Goal: Connect with others: Connect with others

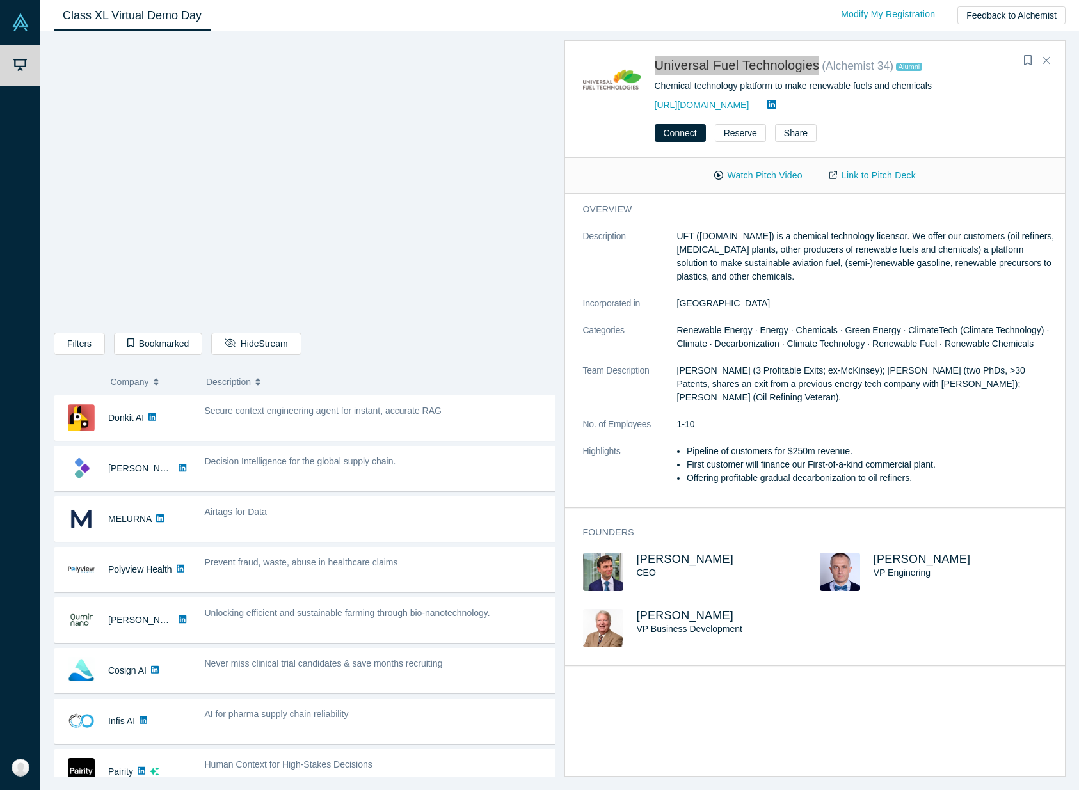
scroll to position [561, 0]
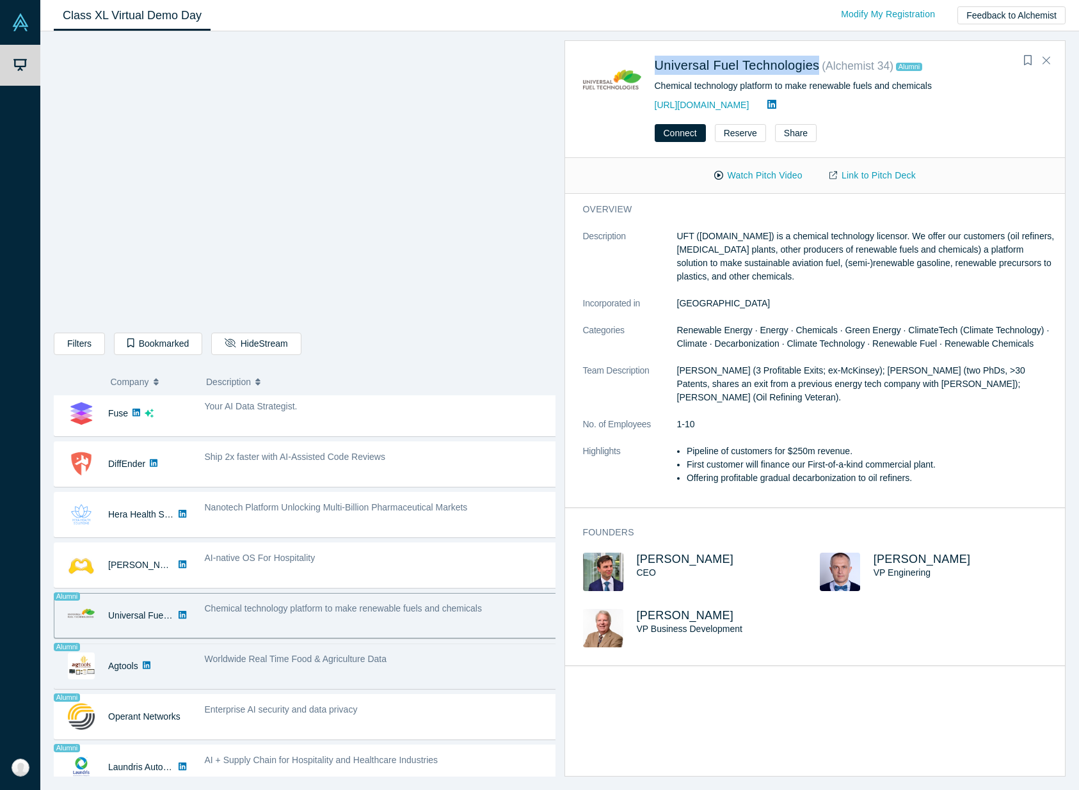
click at [311, 661] on span "Worldwide Real Time Food & Agriculture Data" at bounding box center [296, 659] width 182 height 10
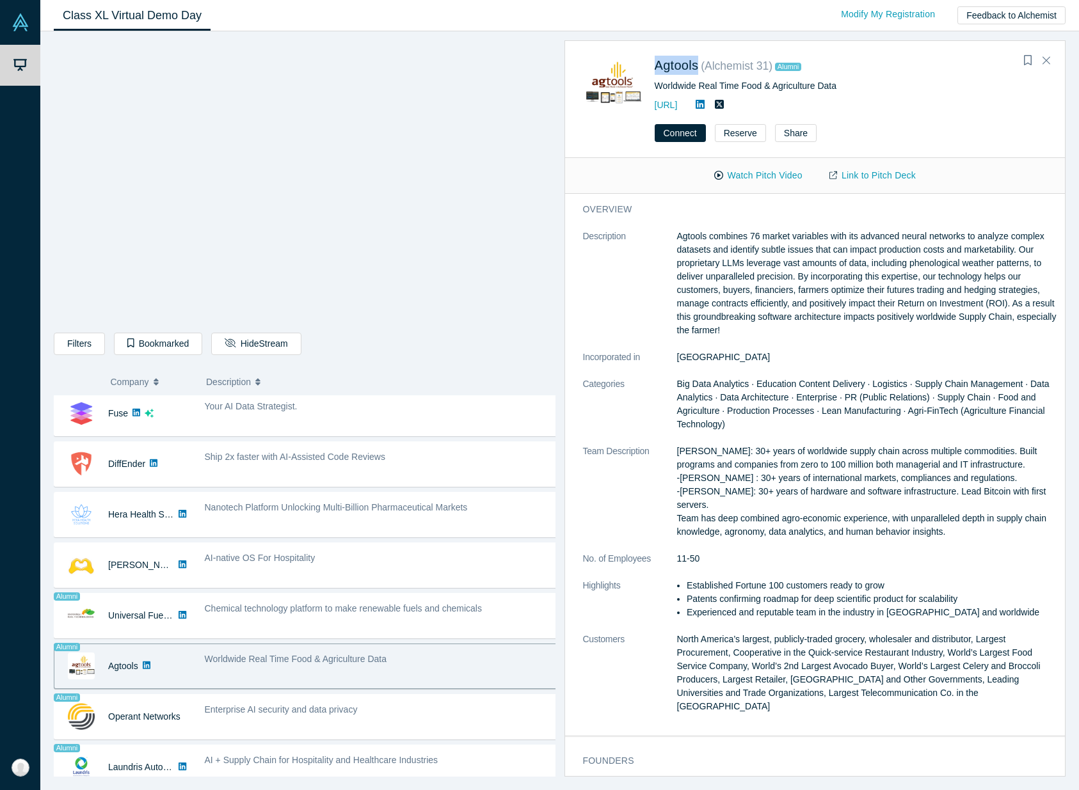
drag, startPoint x: 701, startPoint y: 67, endPoint x: 650, endPoint y: 70, distance: 51.3
click at [650, 70] on div "Agtools ( Alchemist 31 ) Alumni Worldwide Real Time Food & Agriculture Data [UR…" at bounding box center [817, 84] width 469 height 58
copy link "Agtools"
drag, startPoint x: 865, startPoint y: 88, endPoint x: 653, endPoint y: 86, distance: 212.5
click at [653, 86] on div "Agtools ( Alchemist 31 ) Alumni Worldwide Real Time Food & Agriculture Data [UR…" at bounding box center [817, 84] width 469 height 58
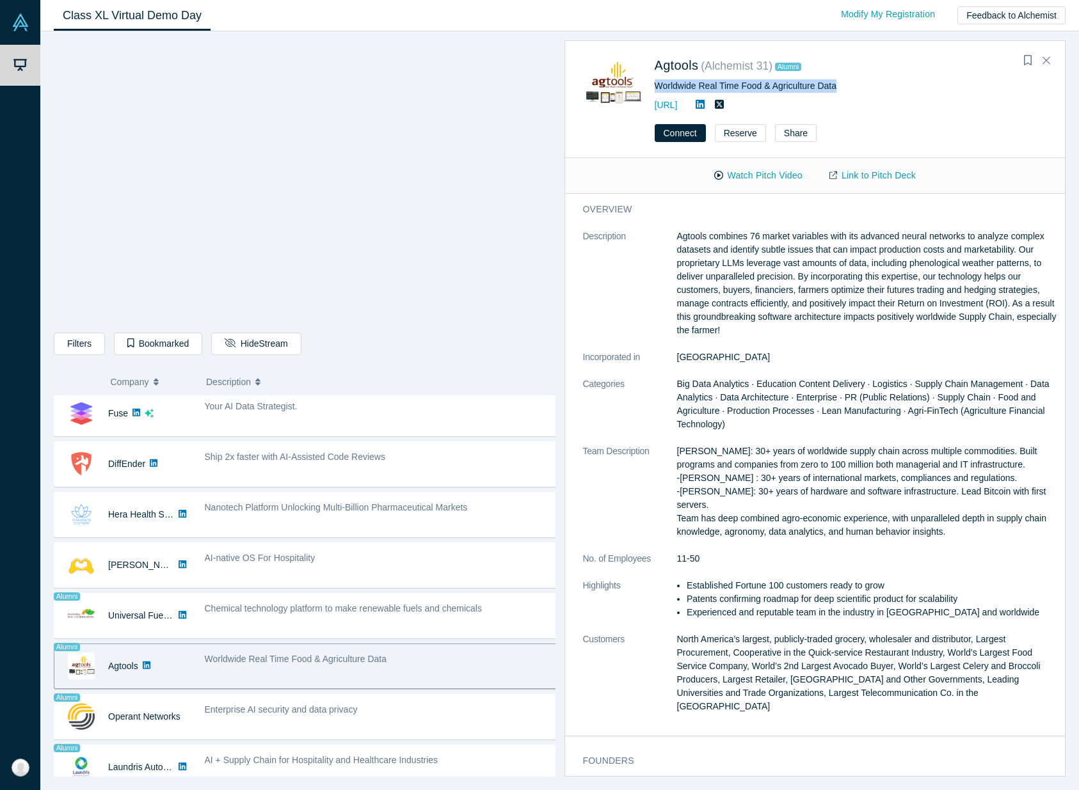
copy div "Worldwide Real Time Food & Agriculture Data"
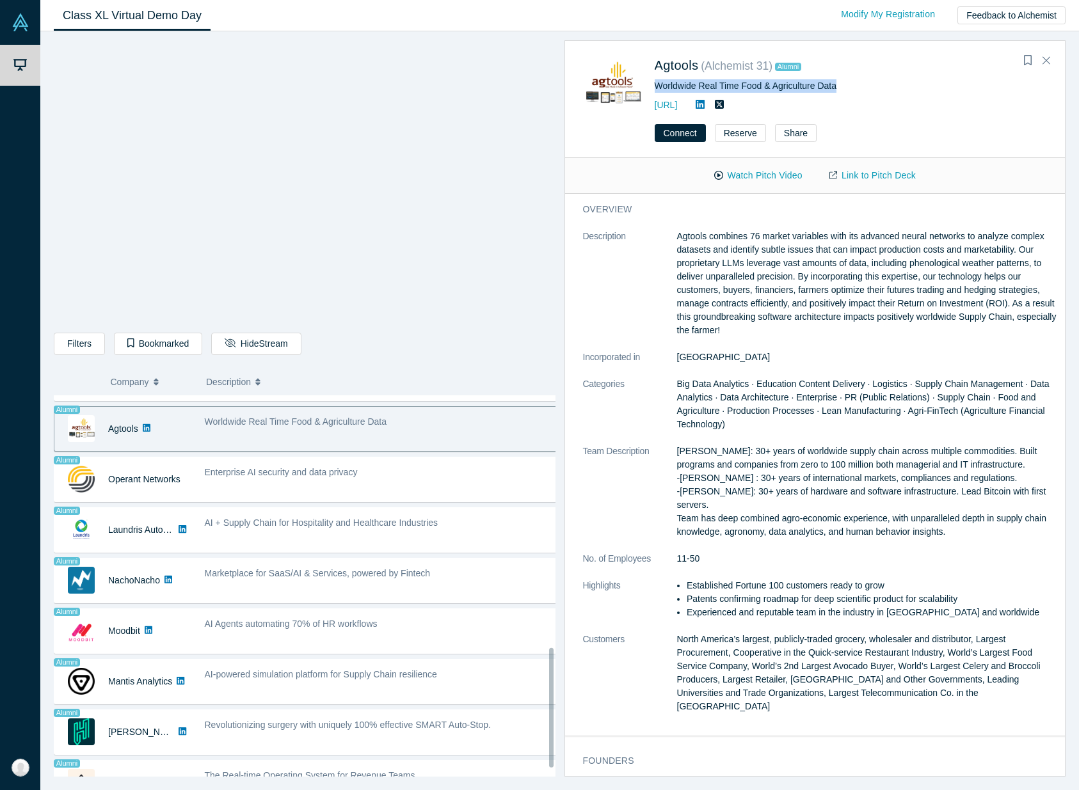
scroll to position [786, 0]
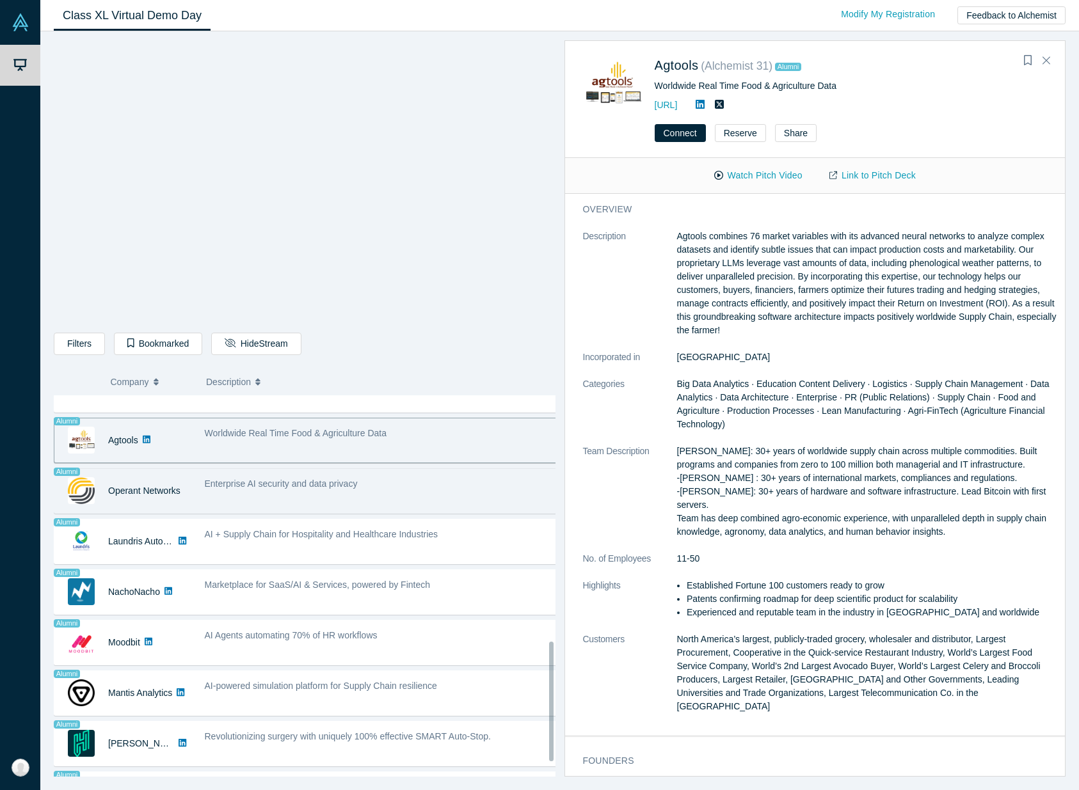
click at [331, 481] on span "Enterprise AI security and data privacy" at bounding box center [281, 484] width 153 height 10
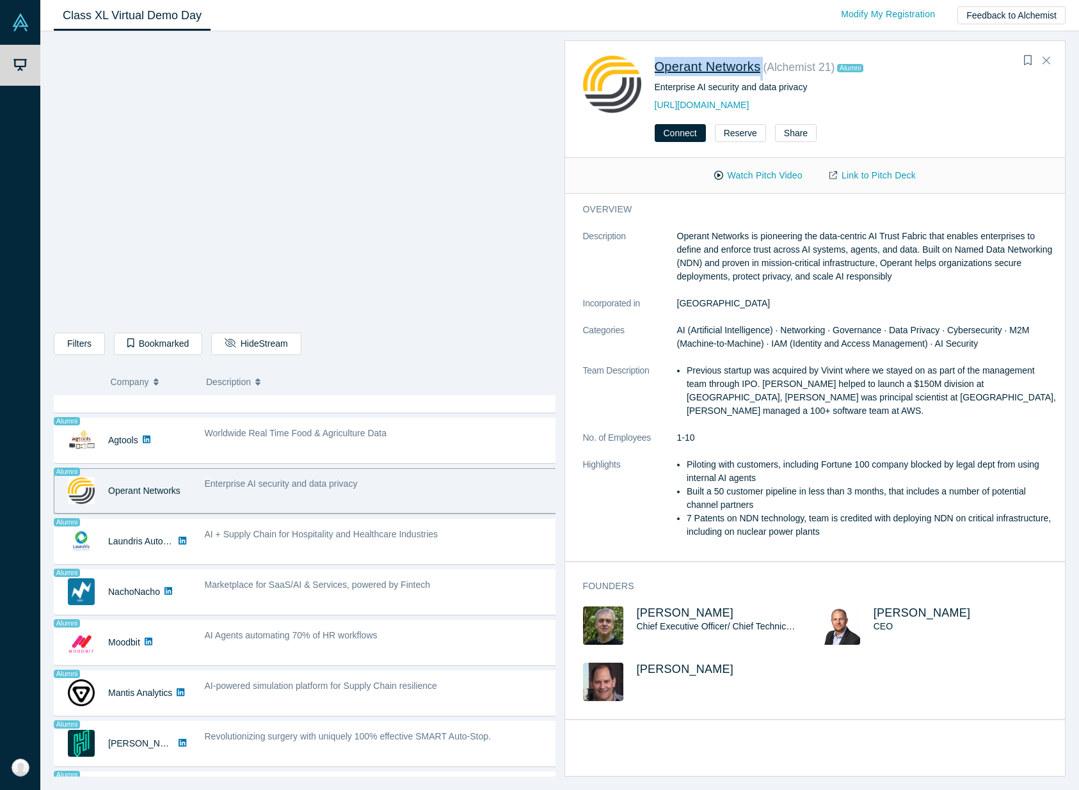
drag, startPoint x: 767, startPoint y: 68, endPoint x: 658, endPoint y: 72, distance: 109.5
click at [658, 72] on div "Operant Networks ( Alchemist 21 ) Alumni" at bounding box center [847, 69] width 384 height 24
copy div "Operant Networks"
drag, startPoint x: 808, startPoint y: 93, endPoint x: 655, endPoint y: 88, distance: 153.7
click at [655, 88] on div "Enterprise AI security and data privacy" at bounding box center [851, 87] width 393 height 13
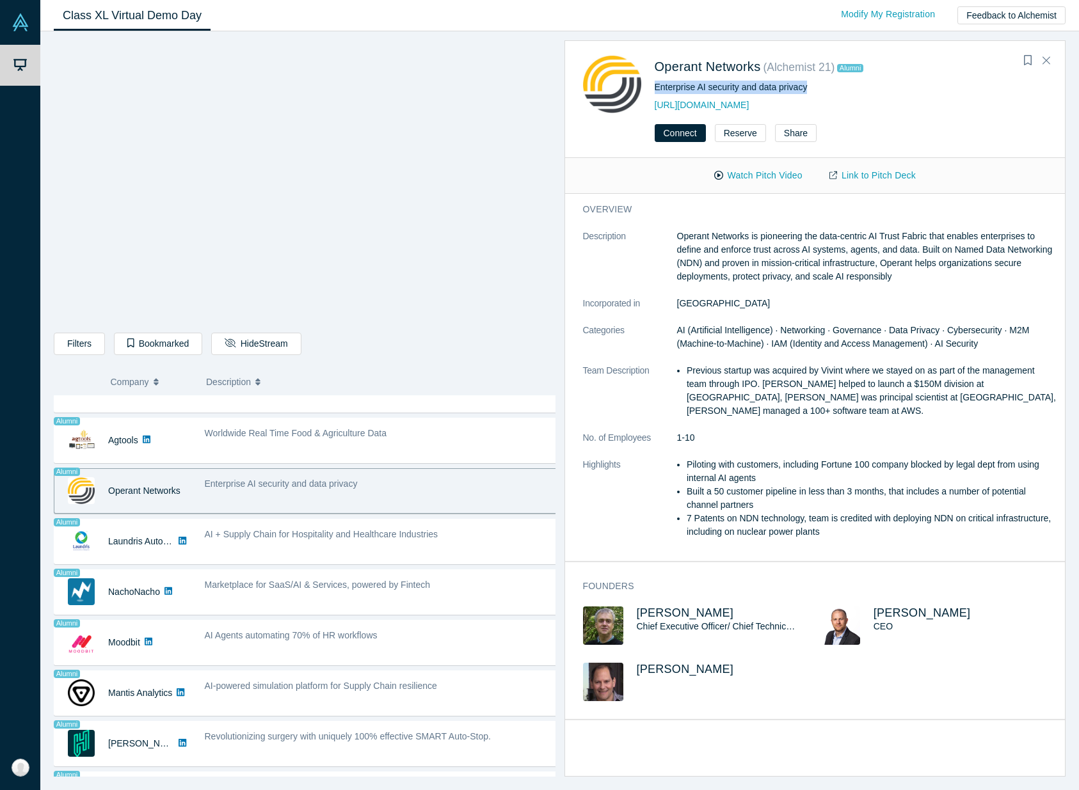
copy div "Enterprise AI security and data privacy"
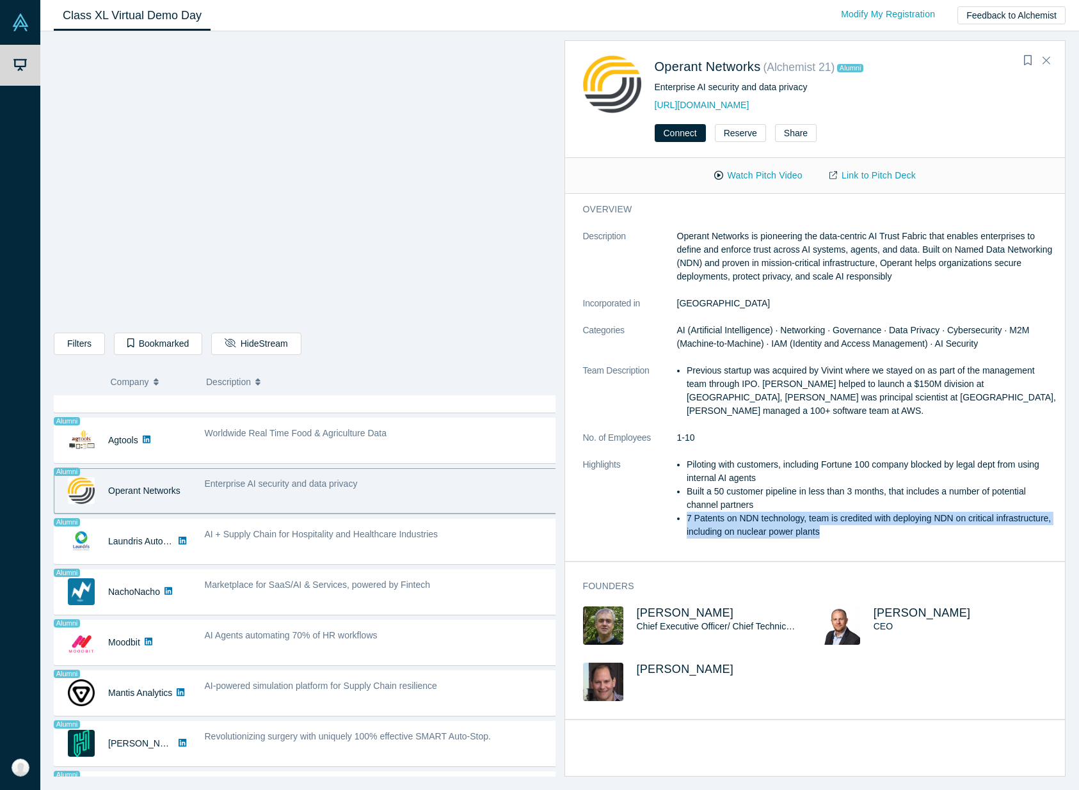
drag, startPoint x: 895, startPoint y: 517, endPoint x: 758, endPoint y: 487, distance: 140.2
click at [760, 494] on ul "Piloting with customers, including Fortune 100 company blocked by legal dept fr…" at bounding box center [867, 498] width 380 height 81
click at [756, 463] on li "Piloting with customers, including Fortune 100 company blocked by legal dept fr…" at bounding box center [872, 471] width 370 height 27
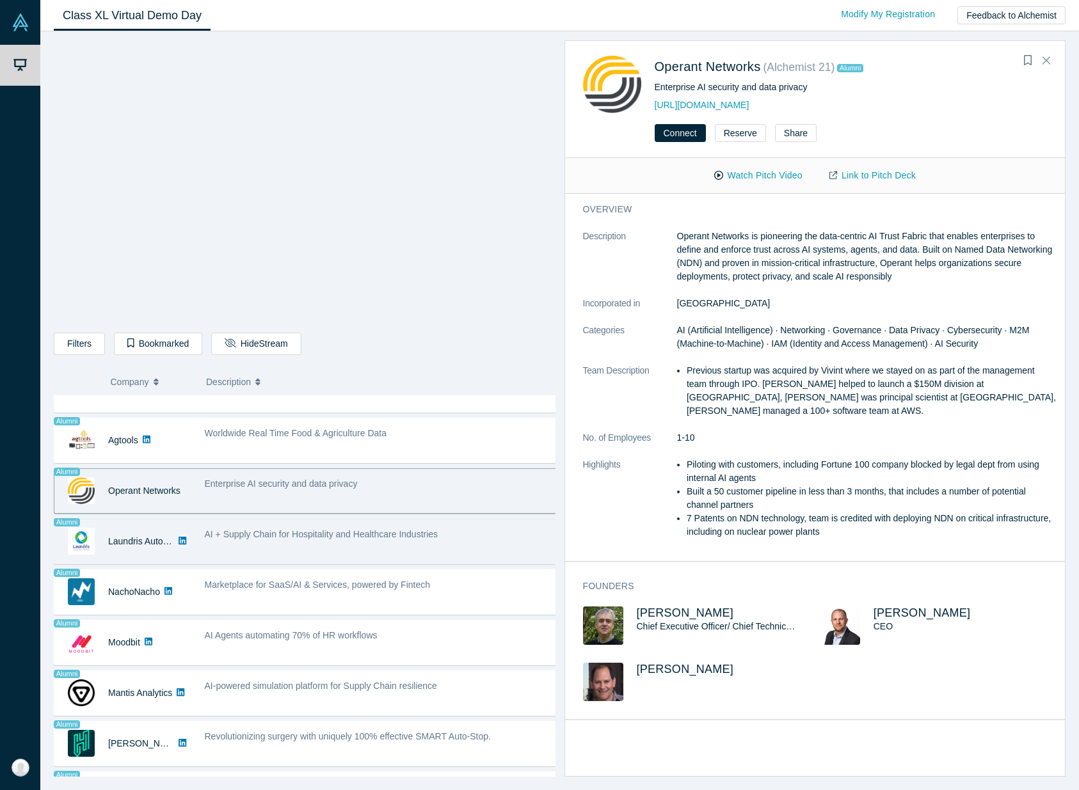
click at [419, 547] on div "AI + Supply Chain for Hospitality and Healthcare Industries" at bounding box center [381, 542] width 367 height 40
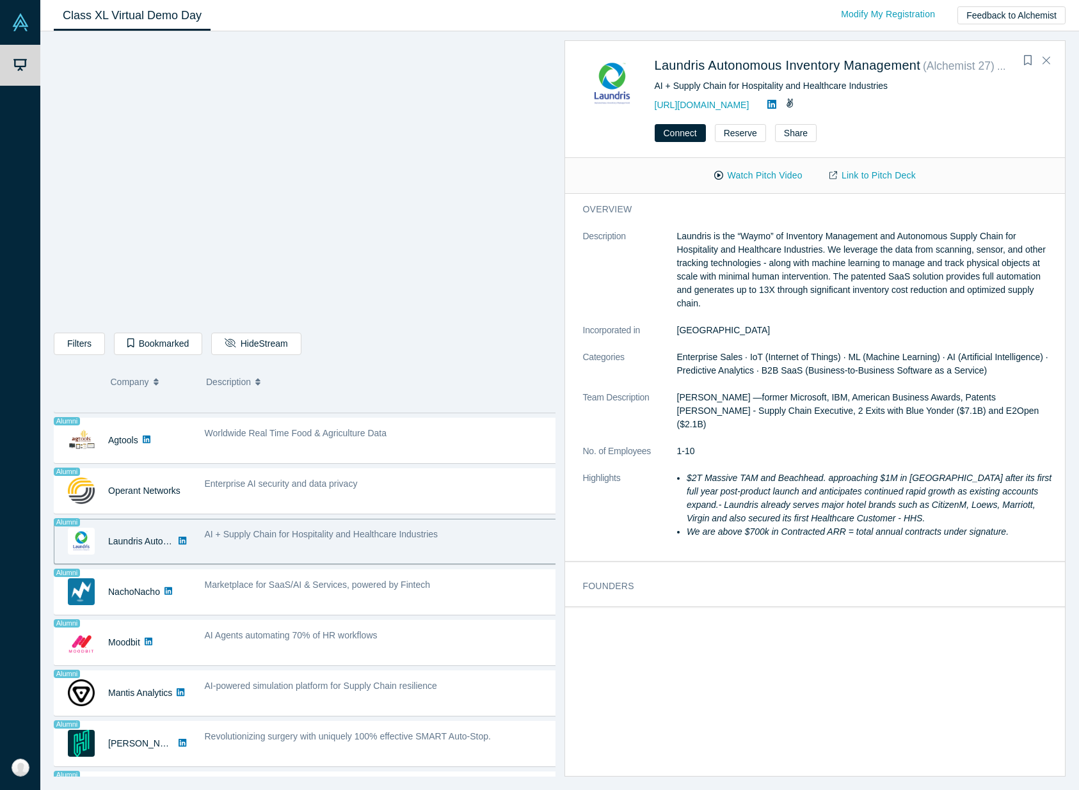
click at [270, 544] on div "AI + Supply Chain for Hospitality and Healthcare Industries" at bounding box center [381, 542] width 367 height 40
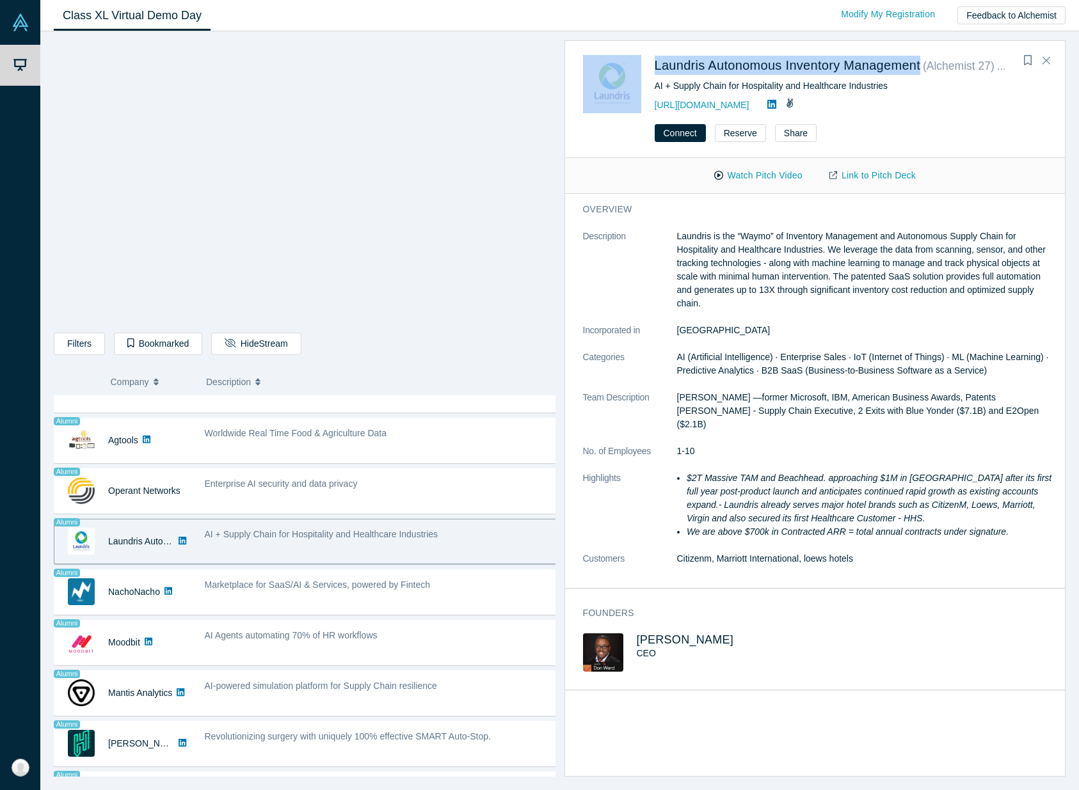
drag, startPoint x: 638, startPoint y: 65, endPoint x: 923, endPoint y: 65, distance: 284.8
click at [923, 65] on div "Laundris Autonomous Inventory Management ( Alchemist 27 ) Alumni AI + Supply Ch…" at bounding box center [817, 84] width 469 height 58
copy div "Laundris Autonomous Inventory Management"
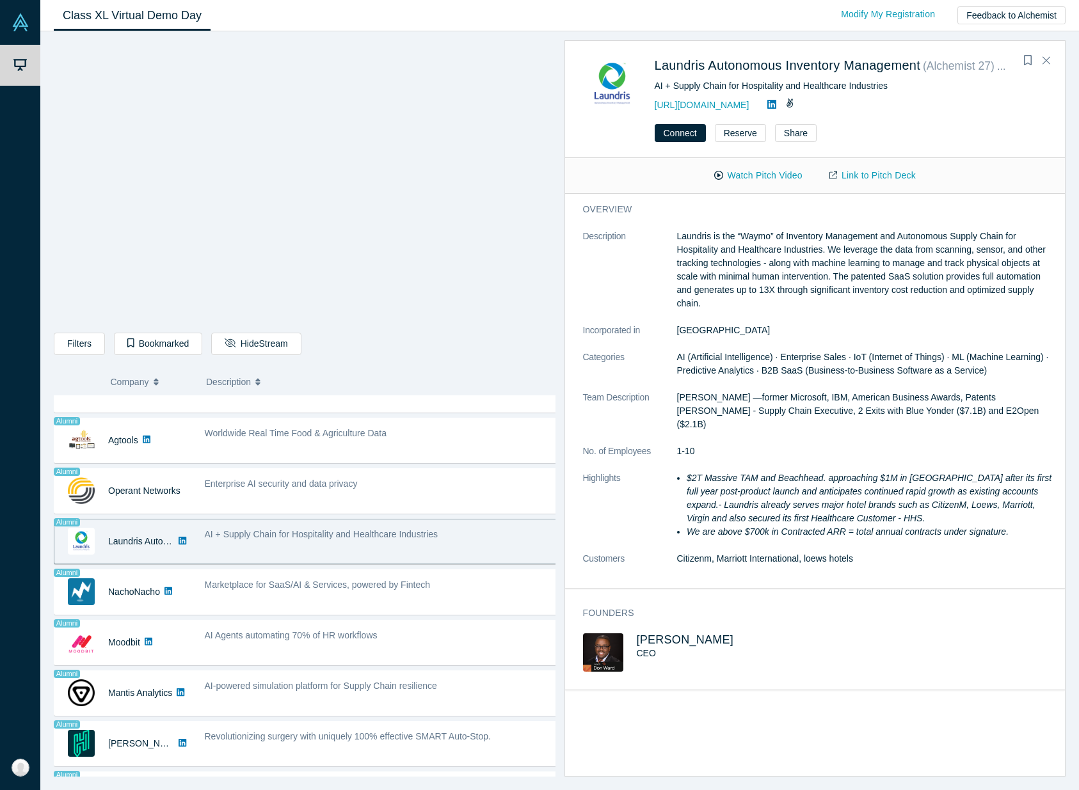
click at [804, 270] on p "Laundris is the “Waymo” of Inventory Management and Autonomous Supply Chain for…" at bounding box center [867, 270] width 380 height 81
drag, startPoint x: 900, startPoint y: 79, endPoint x: 625, endPoint y: 92, distance: 274.8
click at [624, 92] on div "Laundris Autonomous Inventory Management ( Alchemist 27 ) Alumni AI + Supply Ch…" at bounding box center [817, 84] width 469 height 58
drag, startPoint x: 642, startPoint y: 84, endPoint x: 893, endPoint y: 98, distance: 251.2
click at [900, 95] on div "Laundris Autonomous Inventory Management ( Alchemist 27 ) Alumni AI + Supply Ch…" at bounding box center [817, 84] width 469 height 58
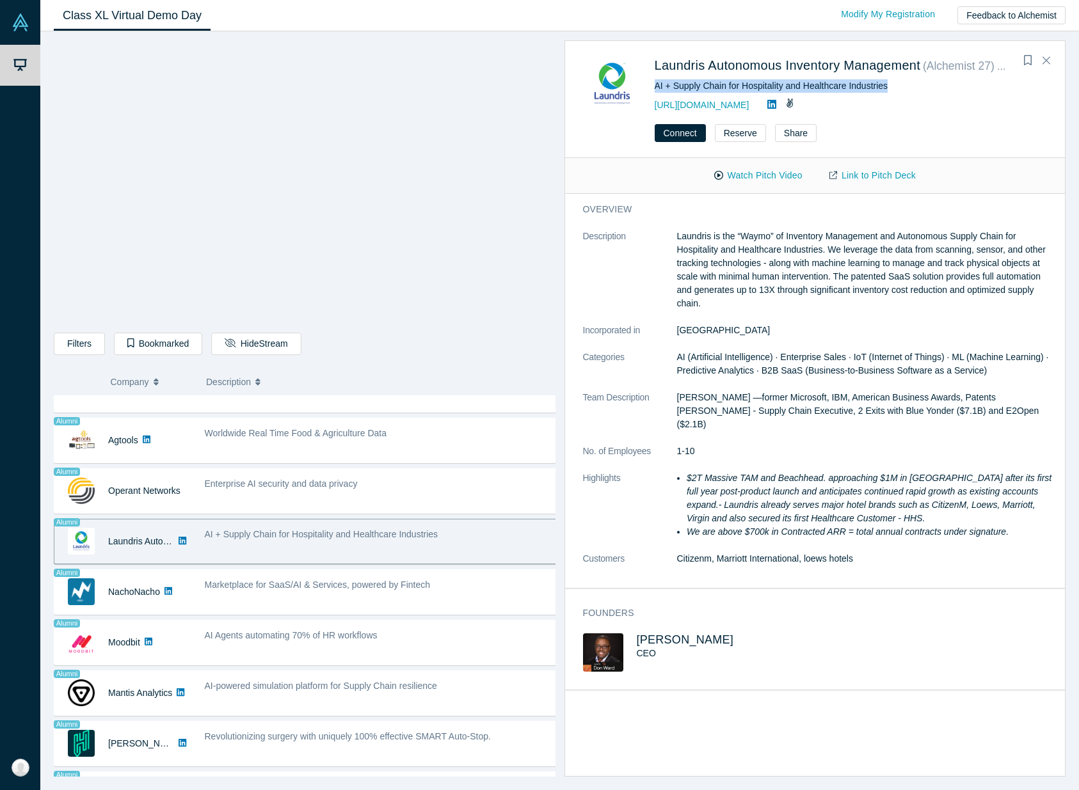
copy div "AI + Supply Chain for Hospitality and Healthcare Industries"
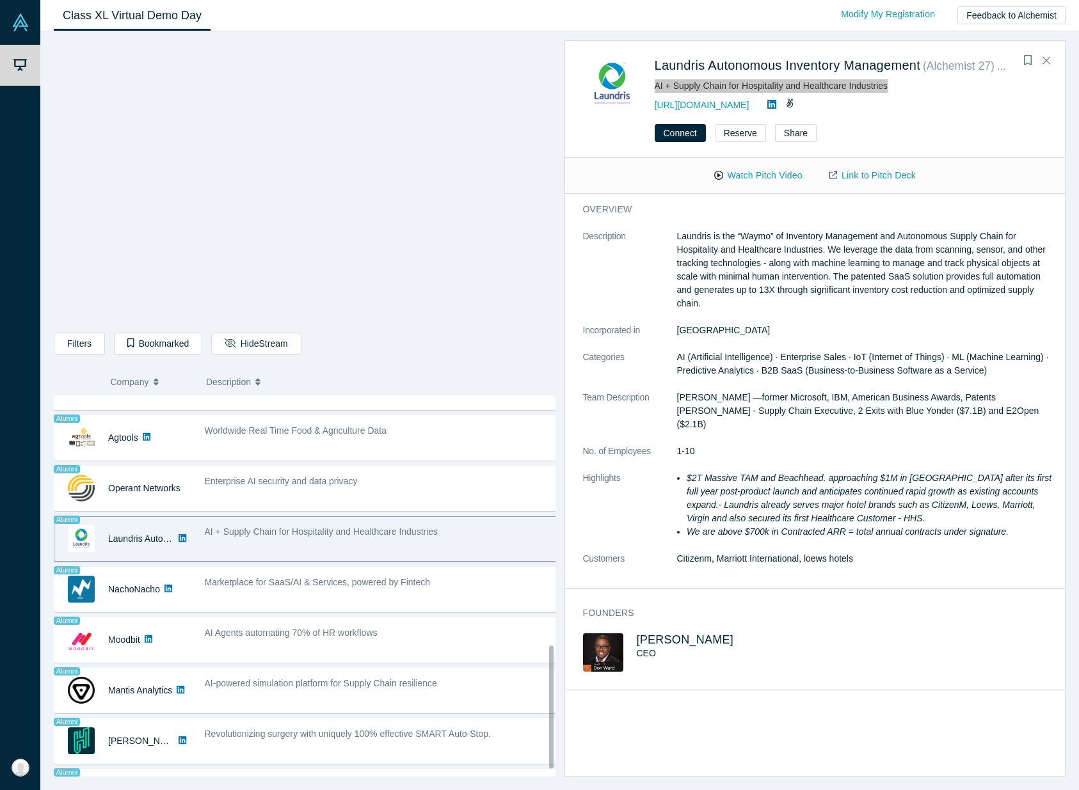
scroll to position [792, 0]
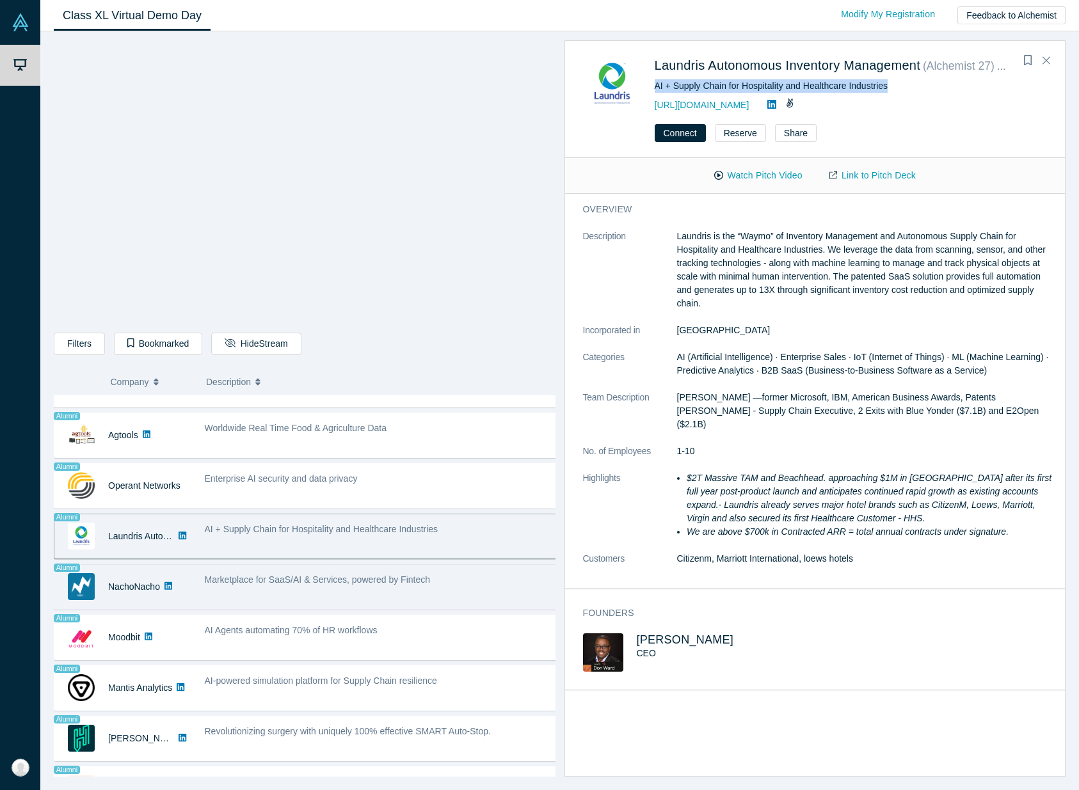
click at [276, 580] on div "Marketplace for SaaS/AI & Services, powered by Fintech" at bounding box center [381, 579] width 353 height 13
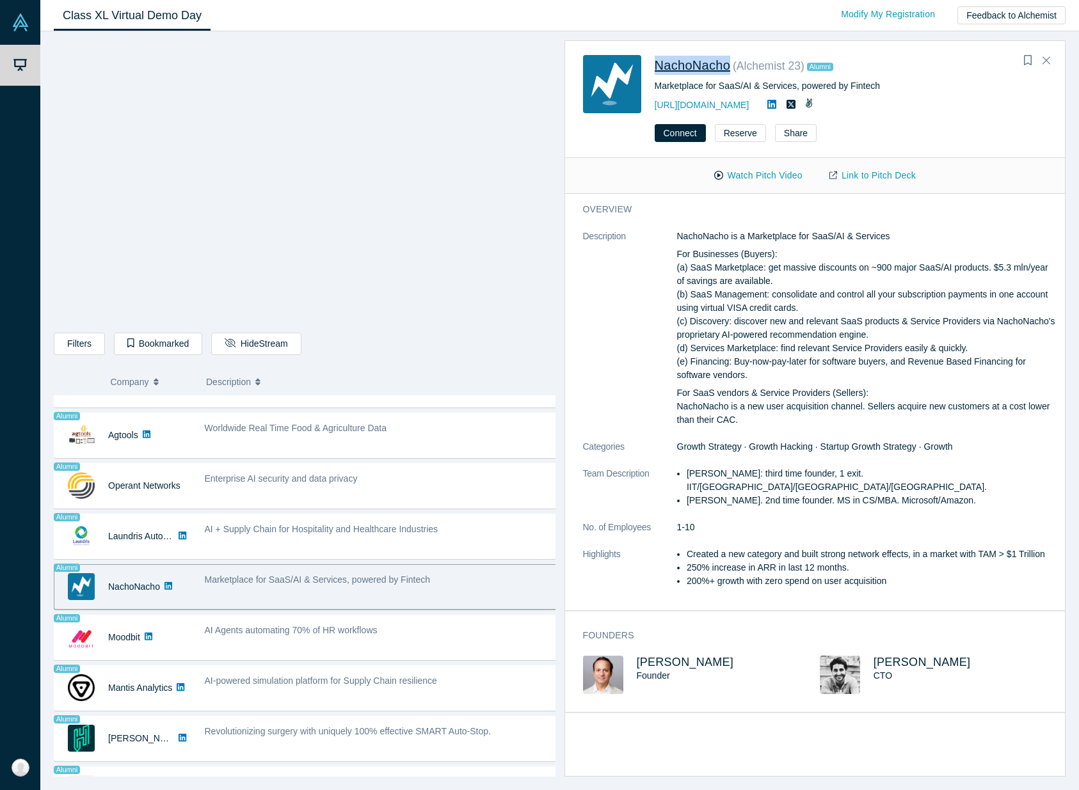
drag, startPoint x: 734, startPoint y: 65, endPoint x: 655, endPoint y: 68, distance: 79.4
click at [655, 68] on div "NachoNacho ( Alchemist 23 ) Alumni" at bounding box center [847, 68] width 384 height 24
copy link "NachoNacho"
drag, startPoint x: 905, startPoint y: 232, endPoint x: 750, endPoint y: 235, distance: 155.5
click at [750, 235] on p "NachoNacho is a Marketplace for SaaS/AI & Services" at bounding box center [867, 236] width 380 height 13
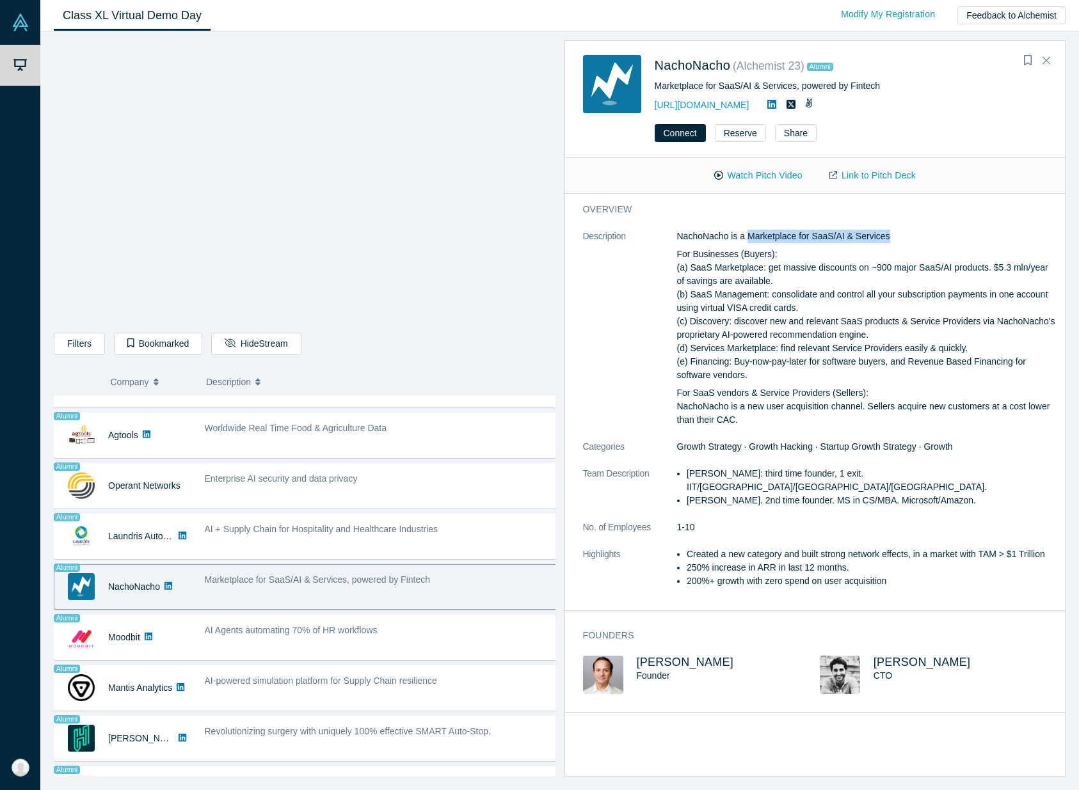
copy p "Marketplace for SaaS/AI & Services"
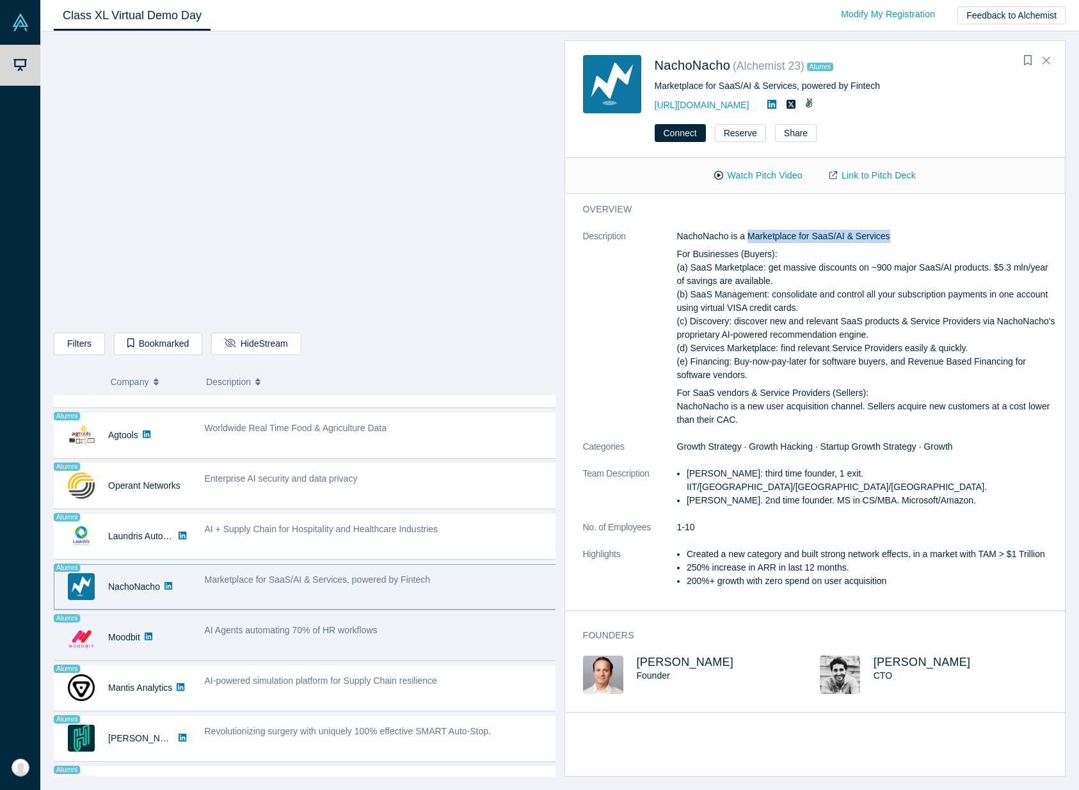
click at [401, 650] on div "AI Agents automating 70% of HR workflows" at bounding box center [381, 638] width 367 height 40
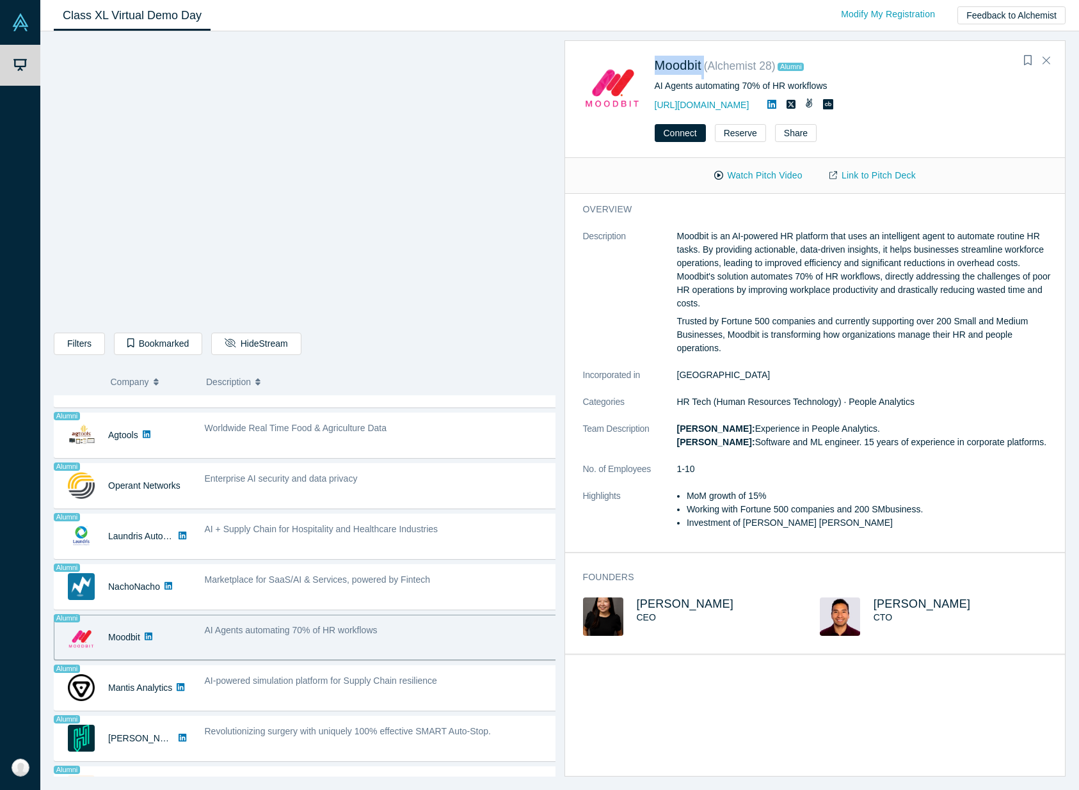
drag, startPoint x: 707, startPoint y: 63, endPoint x: 648, endPoint y: 70, distance: 59.2
click at [648, 70] on div "Moodbit ( Alchemist 28 ) Alumni AI Agents automating 70% of HR workflows [URL][…" at bounding box center [817, 84] width 469 height 58
copy div "Moodbit"
drag, startPoint x: 833, startPoint y: 84, endPoint x: 655, endPoint y: 88, distance: 177.9
click at [655, 88] on div "AI Agents automating 70% of HR workflows" at bounding box center [851, 85] width 393 height 13
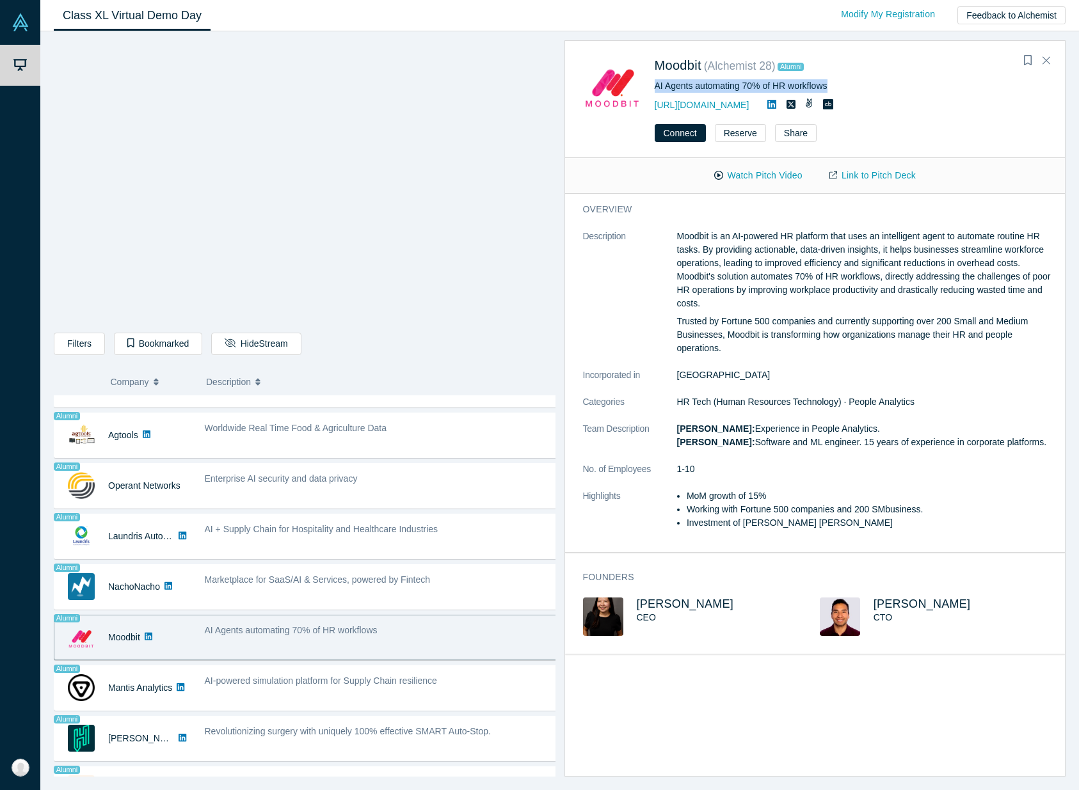
copy div "AI Agents automating 70% of HR workflows"
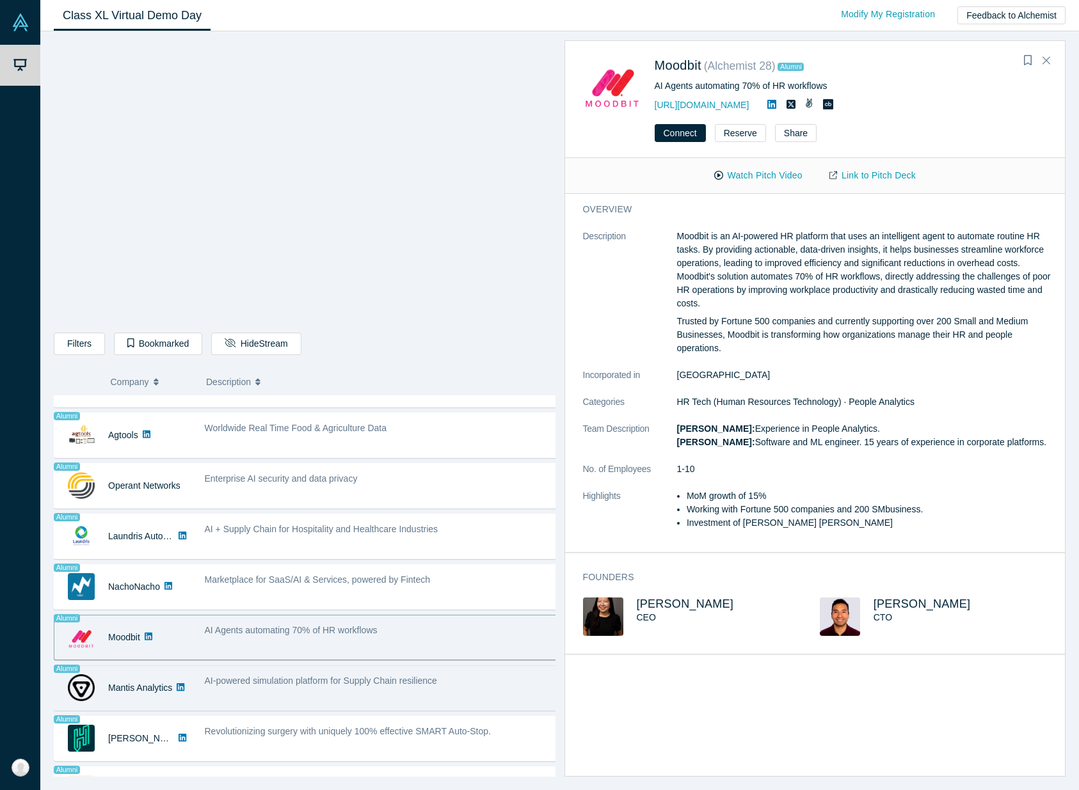
click at [516, 668] on div "AI-powered simulation platform for Supply Chain resilience" at bounding box center [381, 688] width 367 height 40
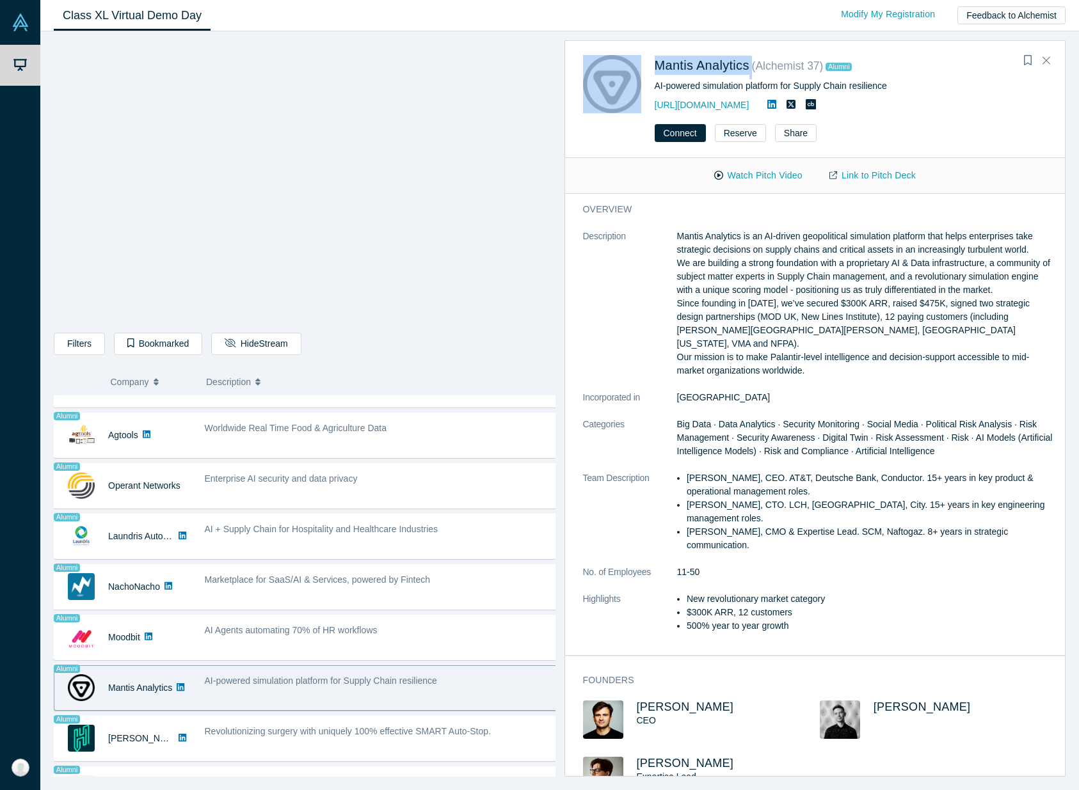
drag, startPoint x: 756, startPoint y: 63, endPoint x: 642, endPoint y: 66, distance: 113.9
click at [642, 66] on div "Mantis Analytics ( Alchemist 37 ) Alumni AI-powered simulation platform for Sup…" at bounding box center [817, 84] width 469 height 58
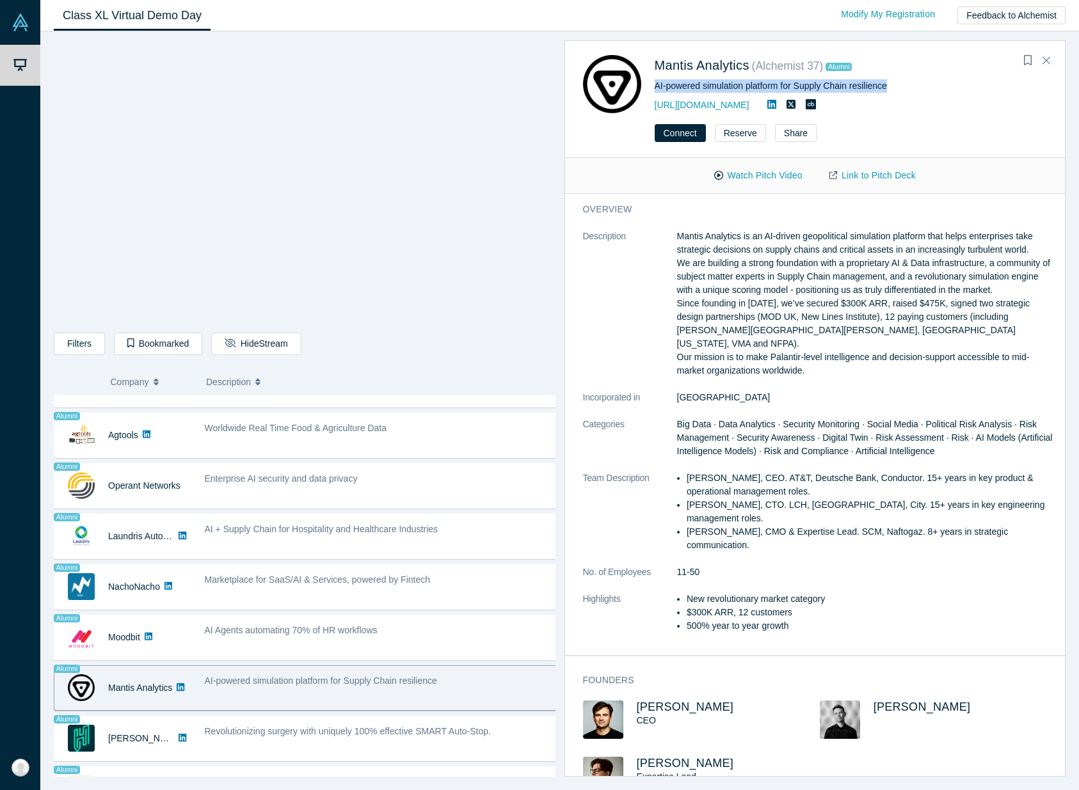
drag, startPoint x: 655, startPoint y: 88, endPoint x: 936, endPoint y: 90, distance: 280.9
click at [936, 90] on div "AI-powered simulation platform for Supply Chain resilience" at bounding box center [851, 85] width 393 height 13
click at [801, 619] on li "500% year to year growth" at bounding box center [872, 625] width 370 height 13
drag, startPoint x: 796, startPoint y: 612, endPoint x: 677, endPoint y: 596, distance: 120.0
click at [671, 600] on dl "Description Mantis Analytics is an AI-driven geopolitical simulation platform t…" at bounding box center [820, 438] width 474 height 417
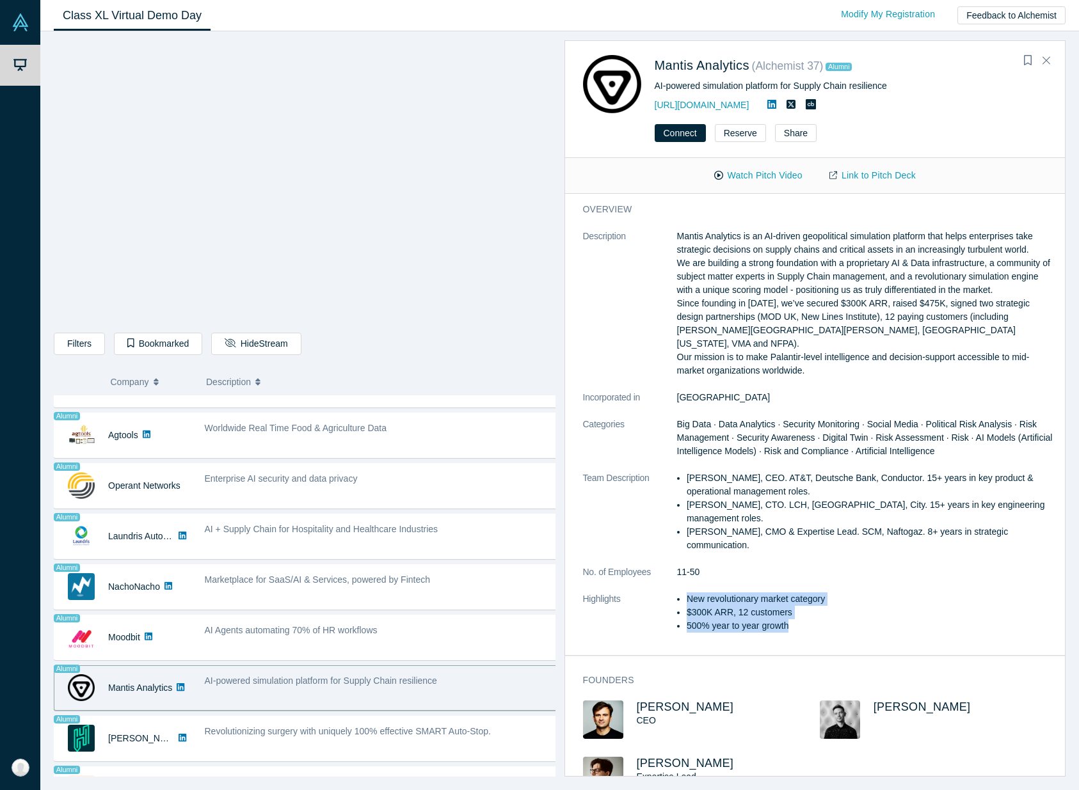
click at [834, 606] on li "$300K ARR, 12 customers" at bounding box center [872, 612] width 370 height 13
drag, startPoint x: 798, startPoint y: 620, endPoint x: 683, endPoint y: 598, distance: 116.6
click at [683, 598] on dl "Description Mantis Analytics is an AI-driven geopolitical simulation platform t…" at bounding box center [820, 438] width 474 height 417
click at [669, 701] on span "[PERSON_NAME]" at bounding box center [685, 707] width 97 height 13
click at [852, 499] on li "[PERSON_NAME], CTO. LCH, [GEOGRAPHIC_DATA], City. 15+ years in key engineering …" at bounding box center [872, 512] width 370 height 27
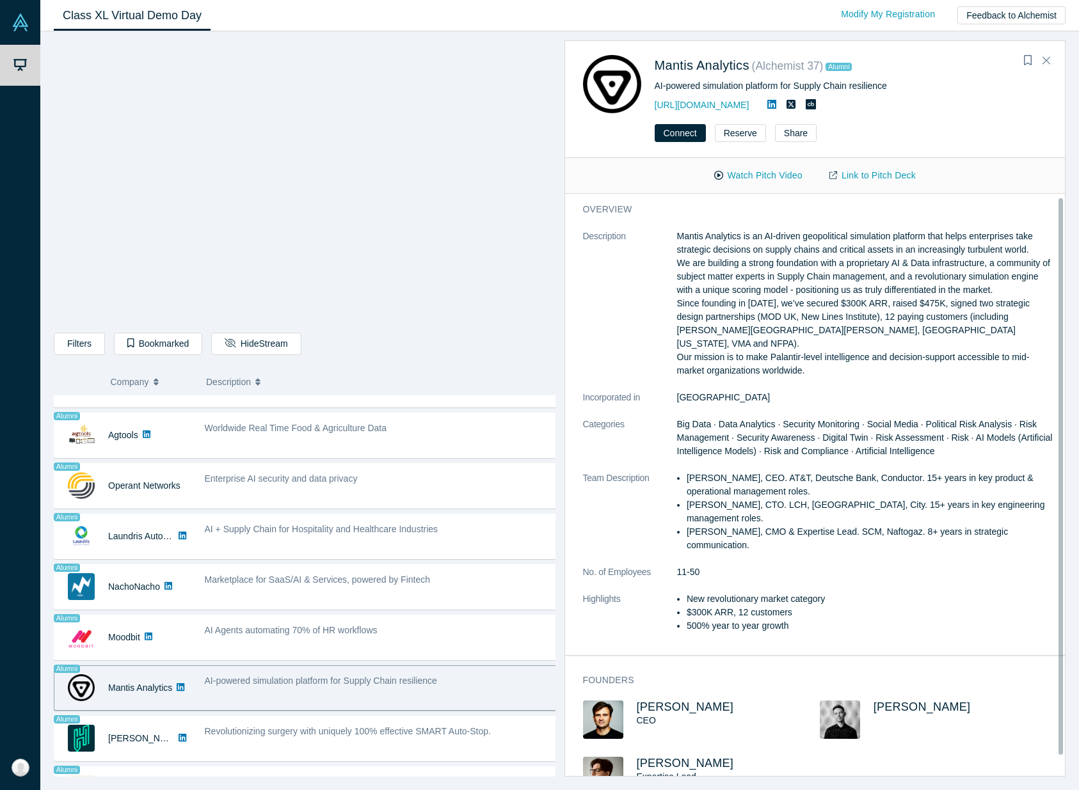
scroll to position [0, 0]
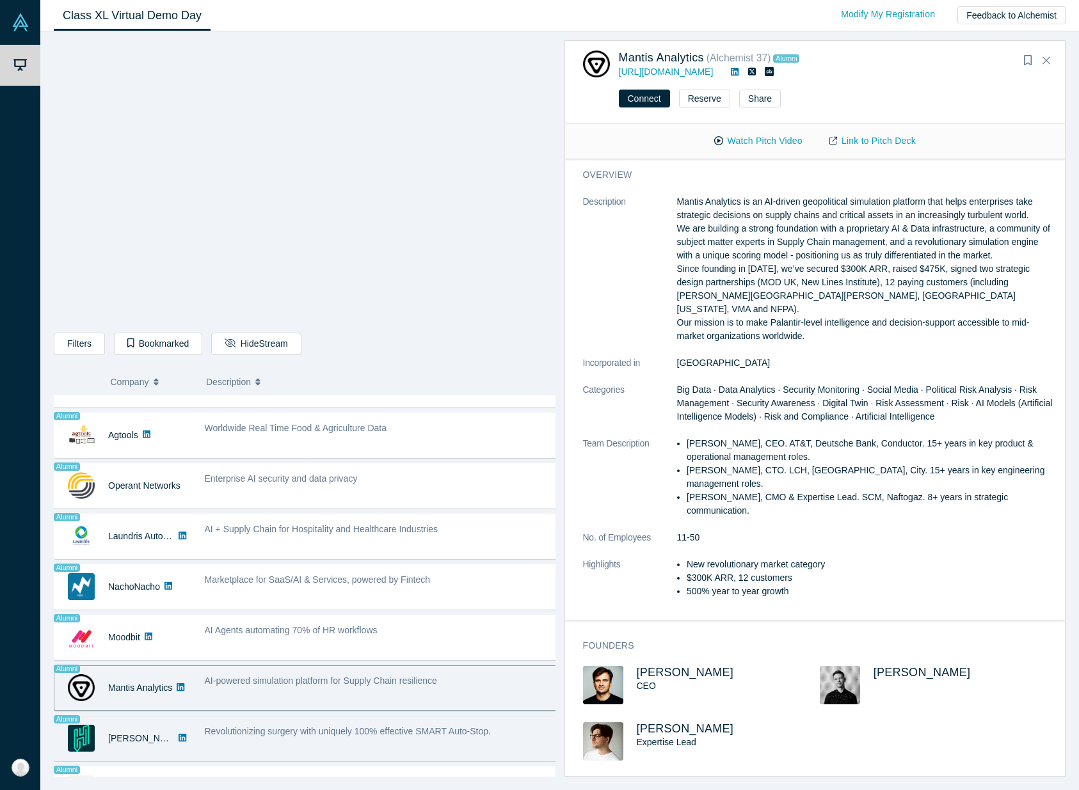
click at [401, 736] on span "Revolutionizing surgery with uniquely 100% effective SMART Auto-Stop." at bounding box center [348, 731] width 286 height 10
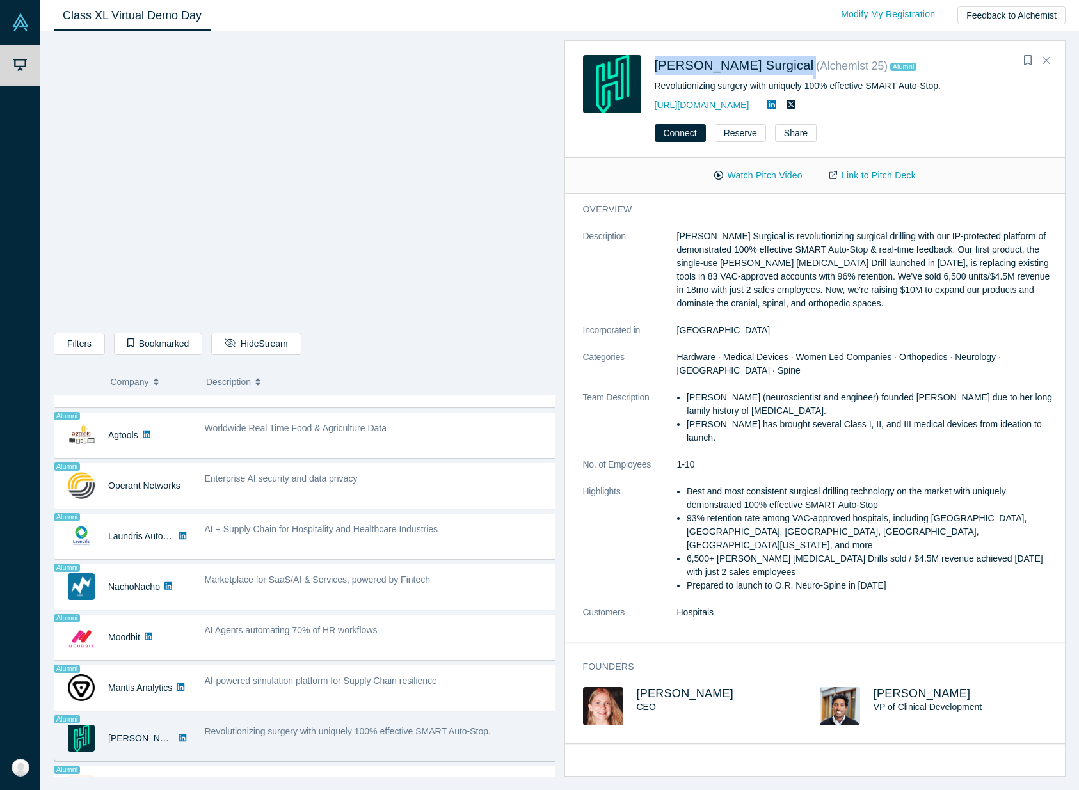
drag, startPoint x: 744, startPoint y: 65, endPoint x: 655, endPoint y: 72, distance: 89.9
click at [655, 72] on div "[PERSON_NAME] Surgical ( Alchemist 25 ) Alumni" at bounding box center [847, 68] width 384 height 24
drag, startPoint x: 959, startPoint y: 85, endPoint x: 649, endPoint y: 88, distance: 310.4
click at [649, 88] on div "[PERSON_NAME] Surgical ( Alchemist 25 ) Alumni Revolutionizing surgery with uni…" at bounding box center [817, 84] width 469 height 58
click at [728, 488] on li "Best and most consistent surgical drilling technology on the market with unique…" at bounding box center [872, 498] width 370 height 27
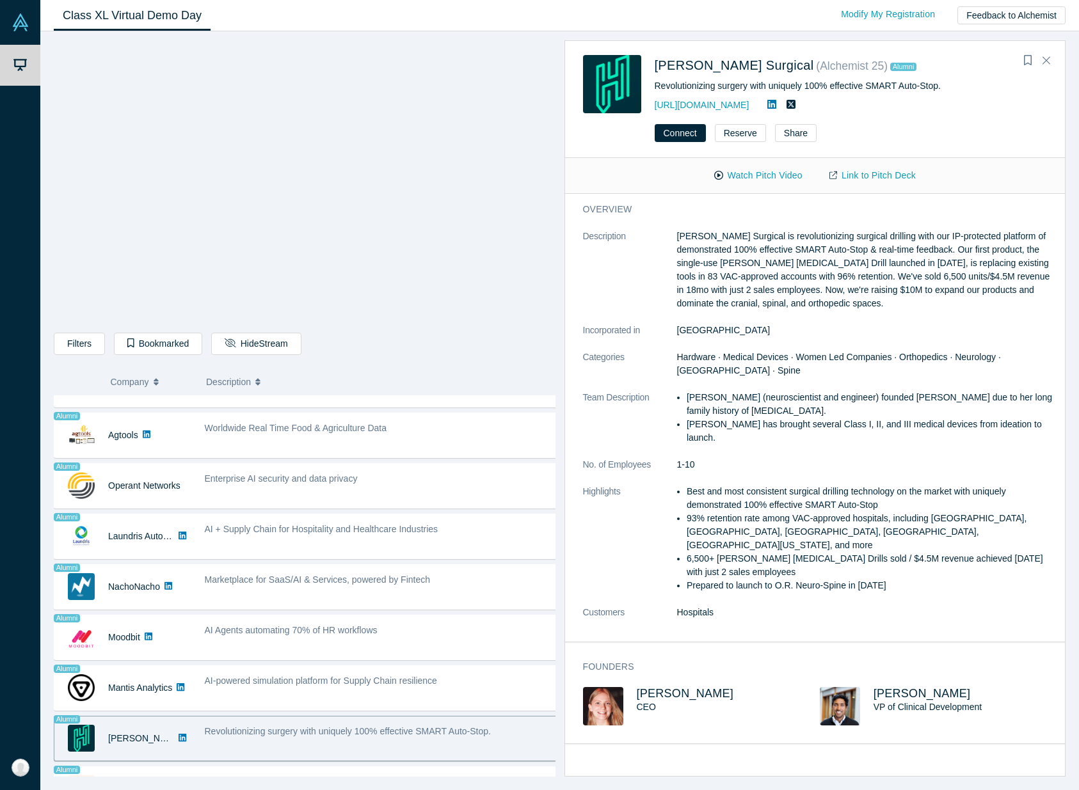
click at [687, 519] on li "93% retention rate among VAC-approved hospitals, including [GEOGRAPHIC_DATA], […" at bounding box center [872, 532] width 370 height 40
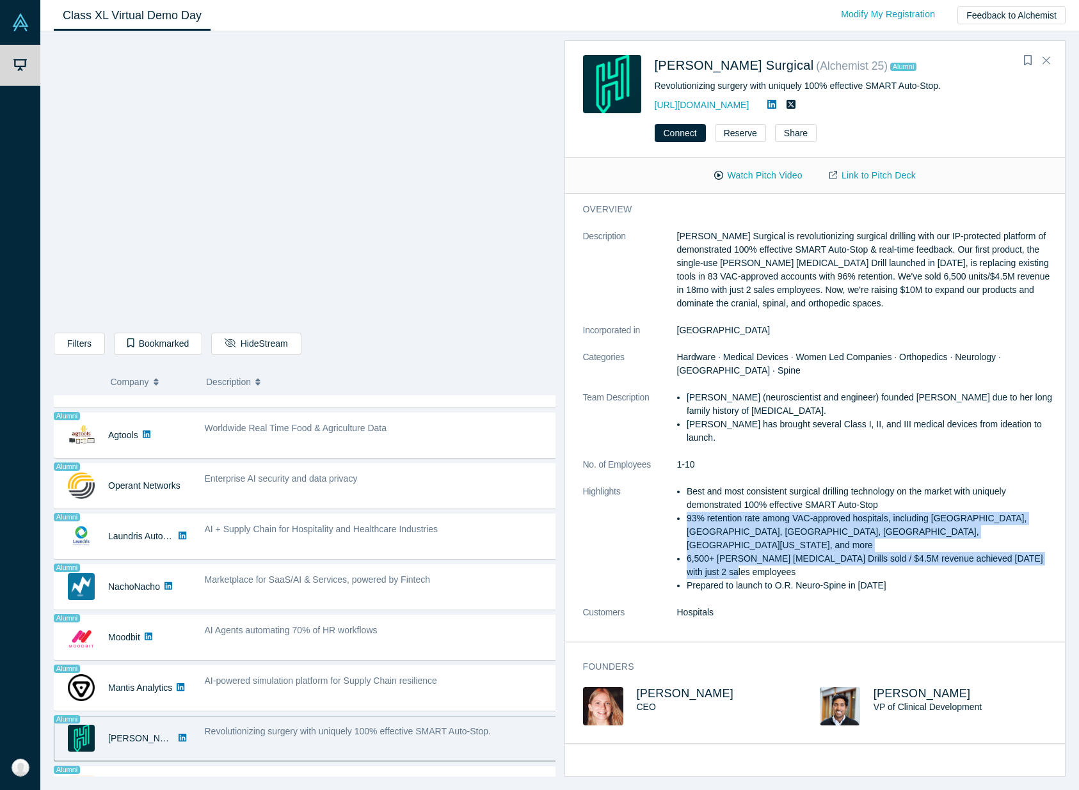
drag, startPoint x: 687, startPoint y: 518, endPoint x: 748, endPoint y: 554, distance: 70.9
click at [748, 554] on ul "Best and most consistent surgical drilling technology on the market with unique…" at bounding box center [867, 539] width 380 height 108
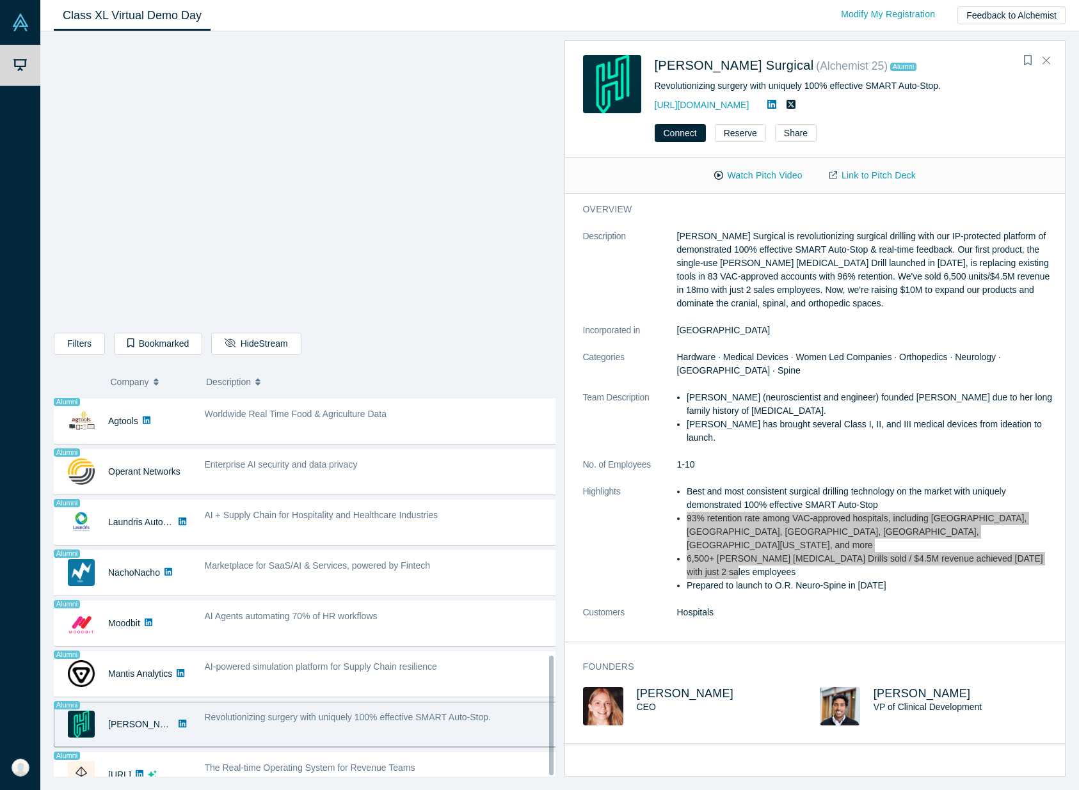
scroll to position [832, 0]
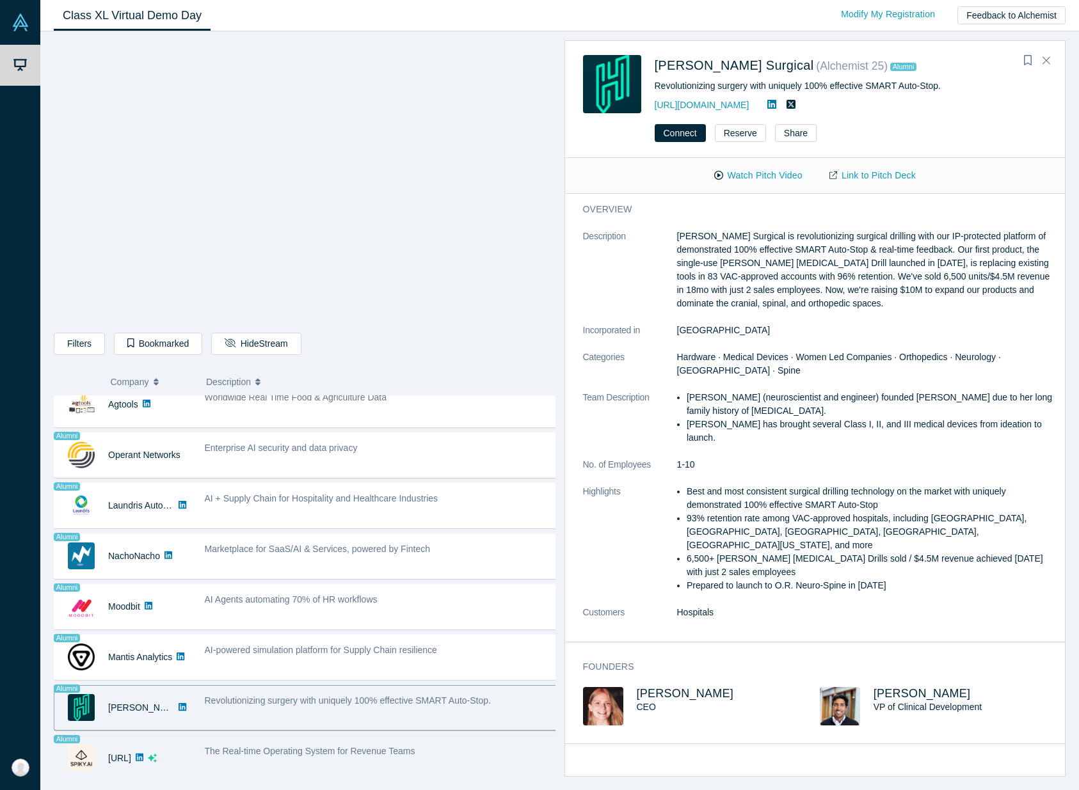
click at [340, 746] on span "The Real-time Operating System for Revenue Teams" at bounding box center [310, 751] width 211 height 10
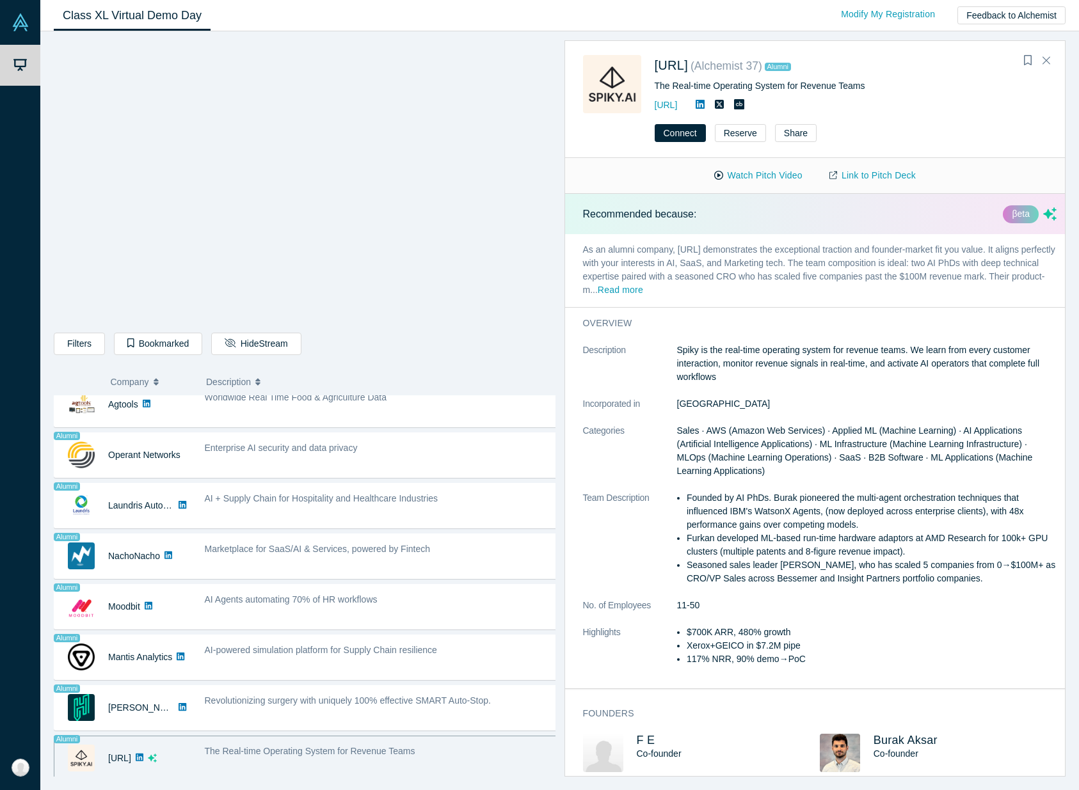
drag, startPoint x: 702, startPoint y: 64, endPoint x: 647, endPoint y: 68, distance: 55.2
click at [646, 67] on div "[URL] ( Alchemist 37 ) Alumni The Real-time Operating System for Revenue Teams …" at bounding box center [817, 84] width 469 height 58
drag, startPoint x: 874, startPoint y: 87, endPoint x: 655, endPoint y: 91, distance: 218.9
click at [655, 91] on div "The Real-time Operating System for Revenue Teams" at bounding box center [851, 85] width 393 height 13
click at [812, 660] on li "117% NRR, 90% demo→PoC" at bounding box center [872, 659] width 370 height 13
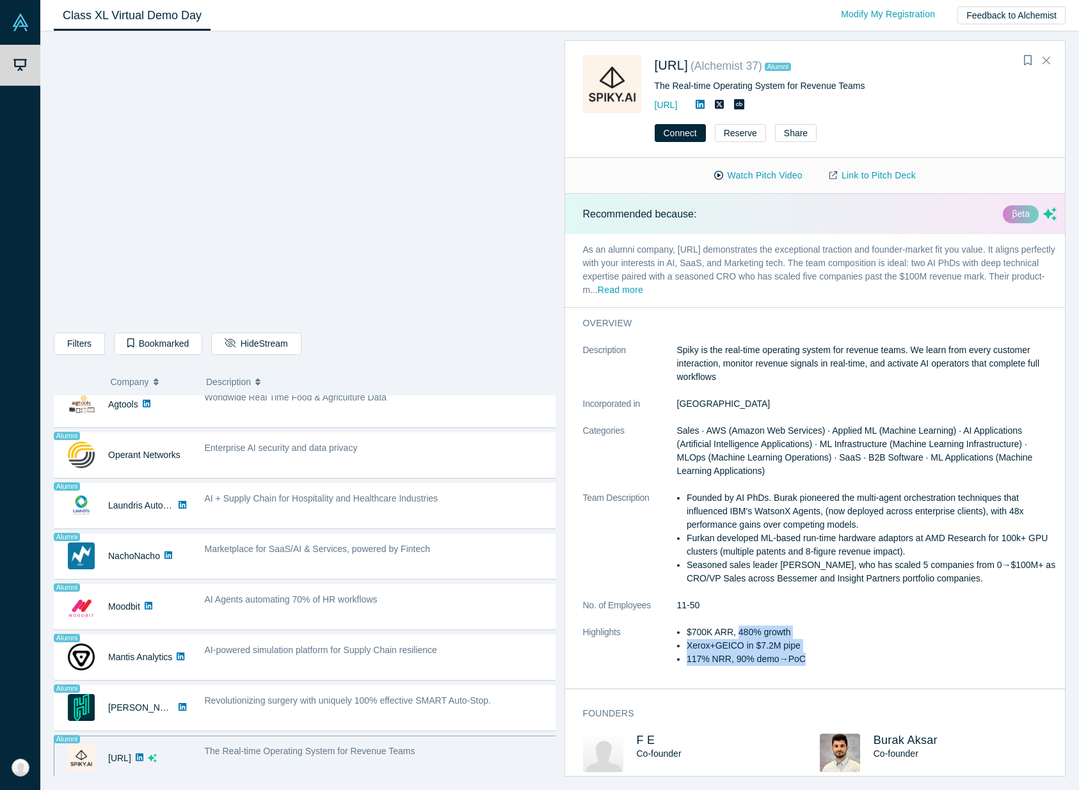
drag, startPoint x: 824, startPoint y: 662, endPoint x: 740, endPoint y: 637, distance: 88.3
click at [740, 637] on ul "$700K ARR, 480% growth Xerox+GEICO in $7.2M pipe 117% NRR, 90% demo→PoC" at bounding box center [867, 646] width 380 height 40
click at [688, 138] on button "Connect" at bounding box center [680, 133] width 51 height 18
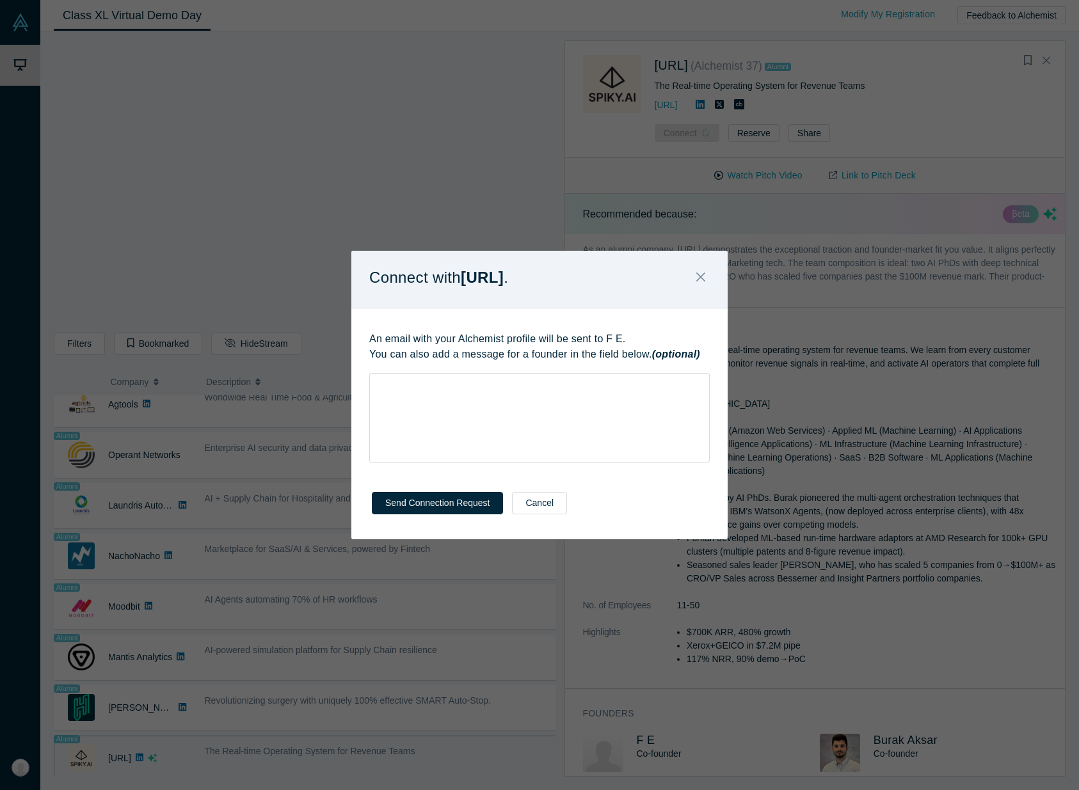
click at [586, 357] on p "An email with your Alchemist profile will be sent to F E. You can also add a me…" at bounding box center [539, 346] width 340 height 31
click at [572, 419] on div "rdw-wrapper" at bounding box center [539, 418] width 340 height 90
drag, startPoint x: 537, startPoint y: 389, endPoint x: 531, endPoint y: 394, distance: 7.7
click at [537, 390] on div "rdw-editor" at bounding box center [539, 384] width 323 height 13
click at [459, 400] on div "rdw-wrapper" at bounding box center [539, 409] width 340 height 72
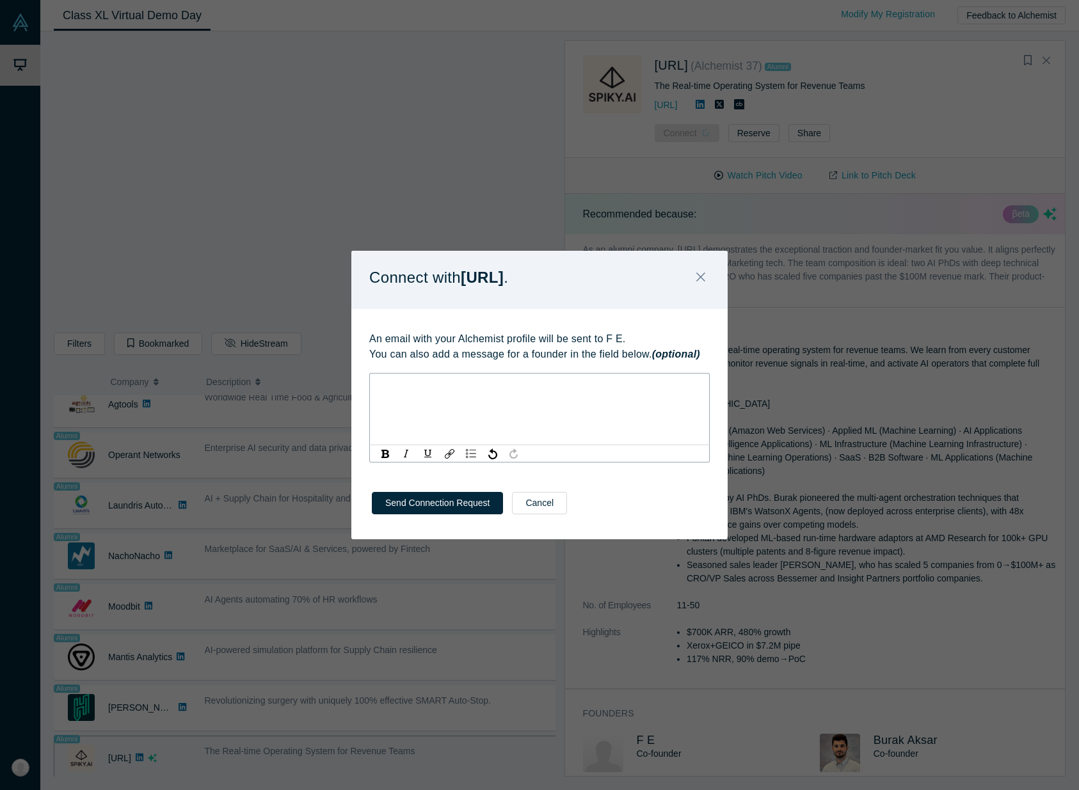
click at [414, 397] on div "rdw-wrapper" at bounding box center [539, 409] width 340 height 72
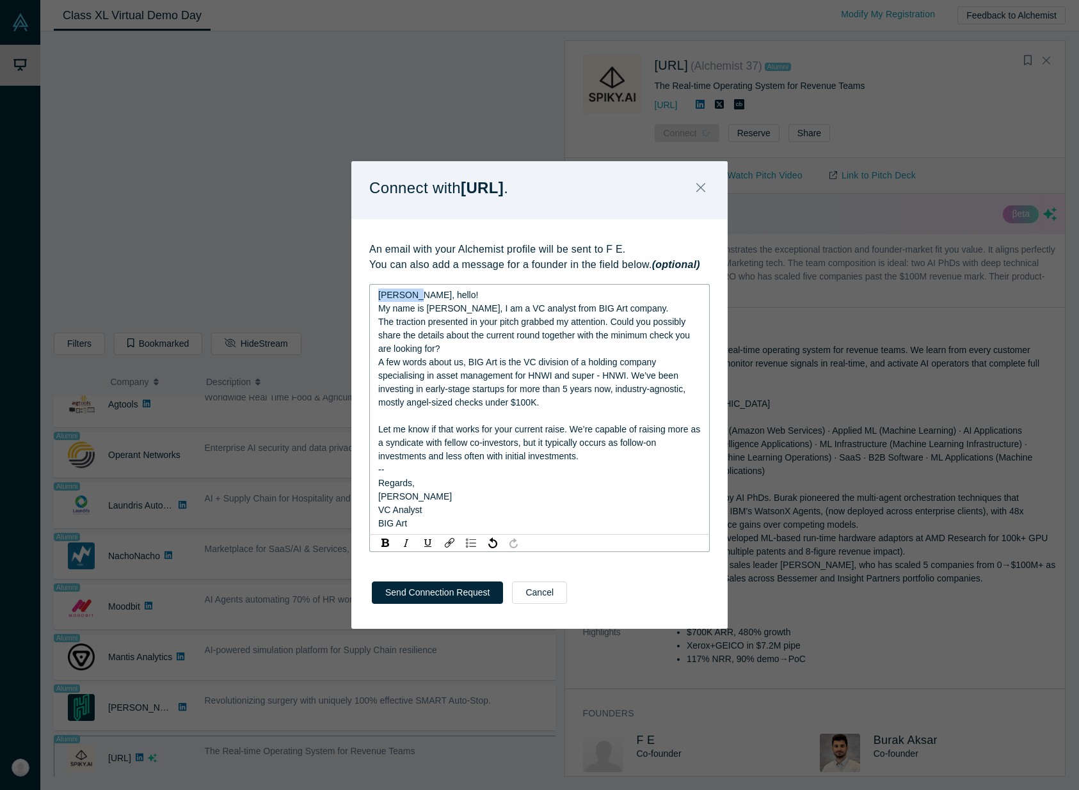
drag, startPoint x: 408, startPoint y: 301, endPoint x: 367, endPoint y: 296, distance: 40.6
click at [367, 296] on div "An email with your Alchemist profile will be sent to F E. You can also add a me…" at bounding box center [539, 392] width 376 height 346
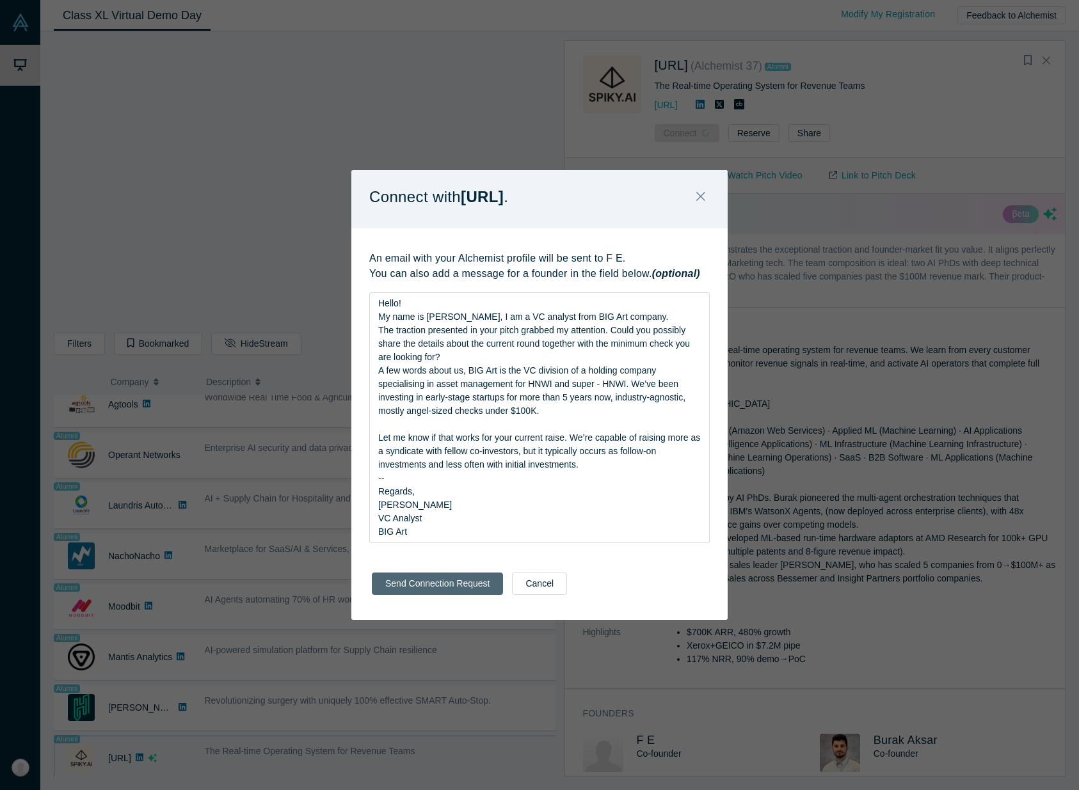
click at [452, 593] on button "Send Connection Request" at bounding box center [437, 584] width 131 height 22
